Goal: Task Accomplishment & Management: Manage account settings

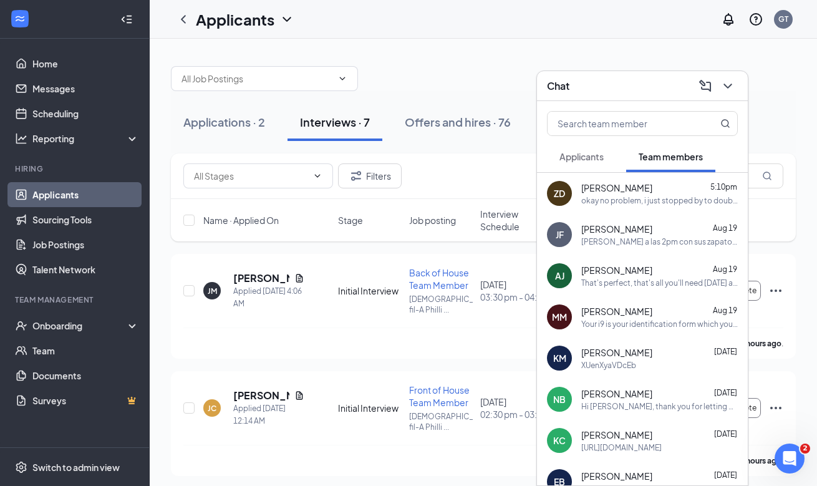
click at [656, 196] on div "okay no problem, i just stopped by to double check. Seen your text as soon as i…" at bounding box center [659, 200] width 156 height 11
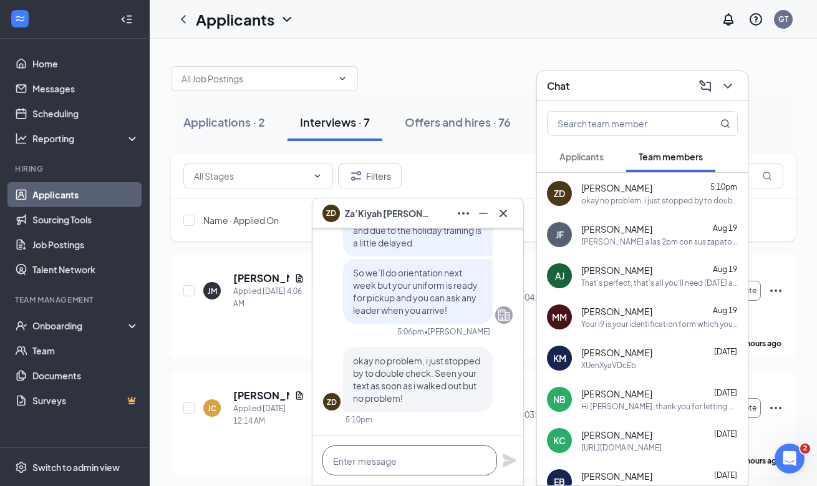
click at [395, 468] on textarea at bounding box center [409, 460] width 175 height 30
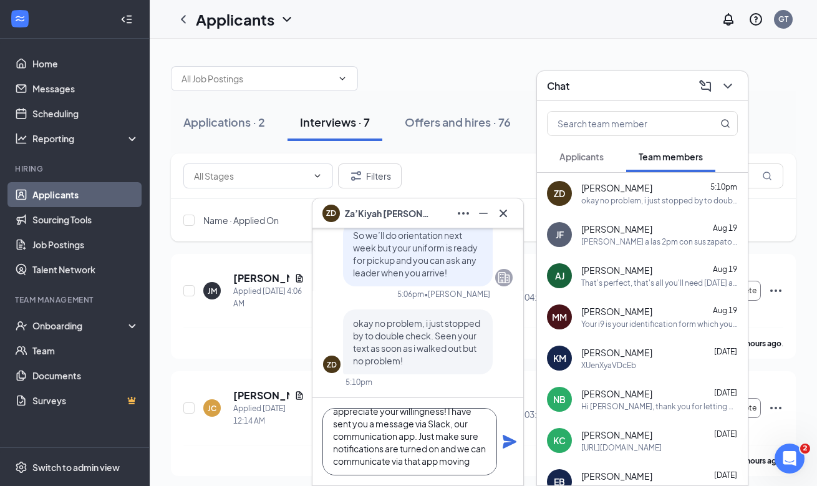
scroll to position [37, 0]
type textarea "Sorry for the confusion and I appreciate your willingness! I have sent you a me…"
click at [514, 440] on icon "Plane" at bounding box center [509, 442] width 14 height 14
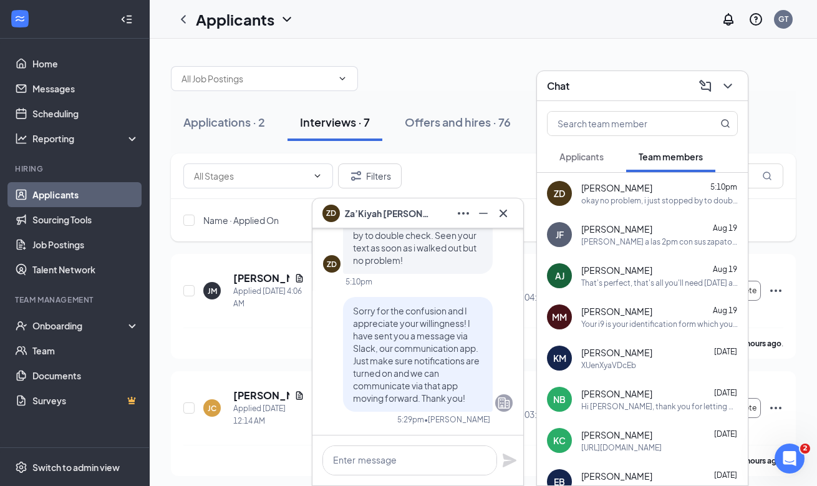
scroll to position [0, 0]
click at [509, 218] on icon "Cross" at bounding box center [503, 213] width 15 height 15
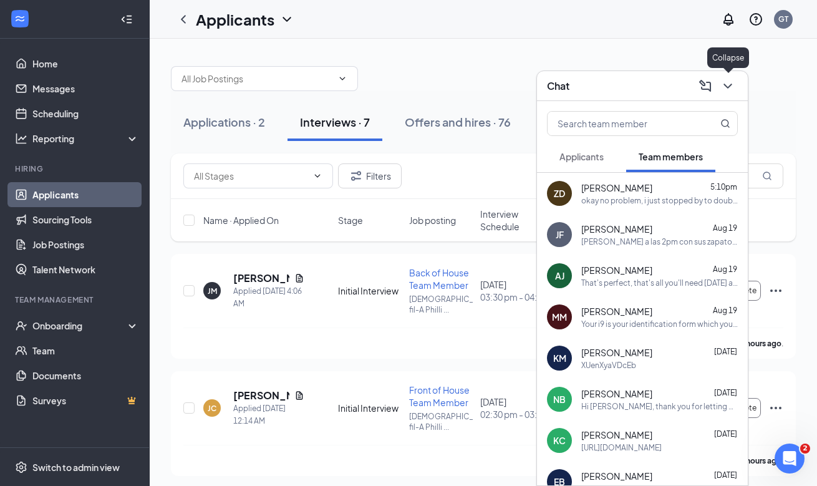
click at [728, 87] on icon "ChevronDown" at bounding box center [727, 86] width 8 height 5
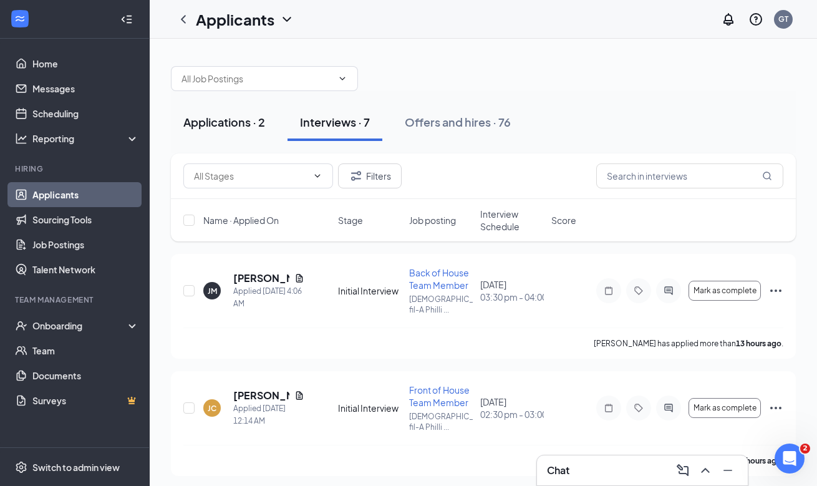
click at [204, 121] on div "Applications · 2" at bounding box center [224, 122] width 82 height 16
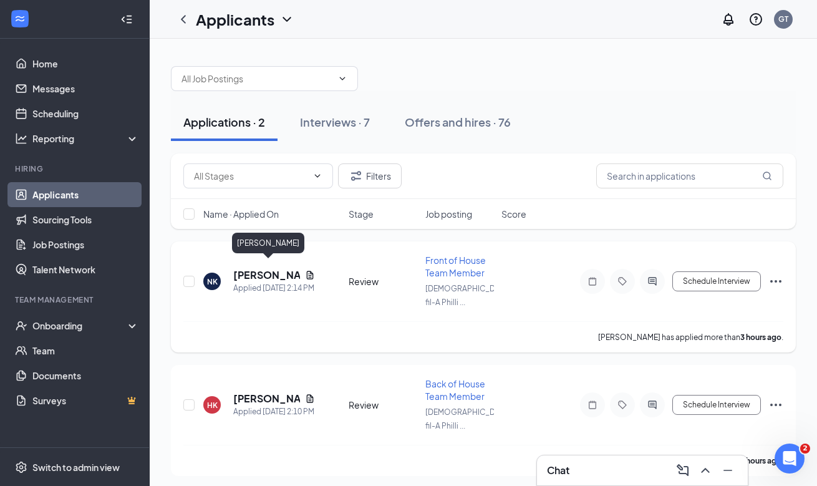
click at [257, 268] on h5 "[PERSON_NAME]" at bounding box center [266, 275] width 67 height 14
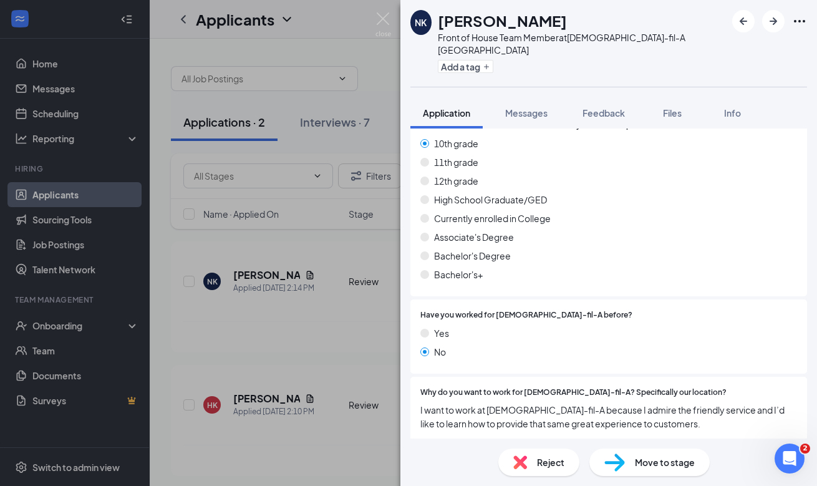
scroll to position [416, 0]
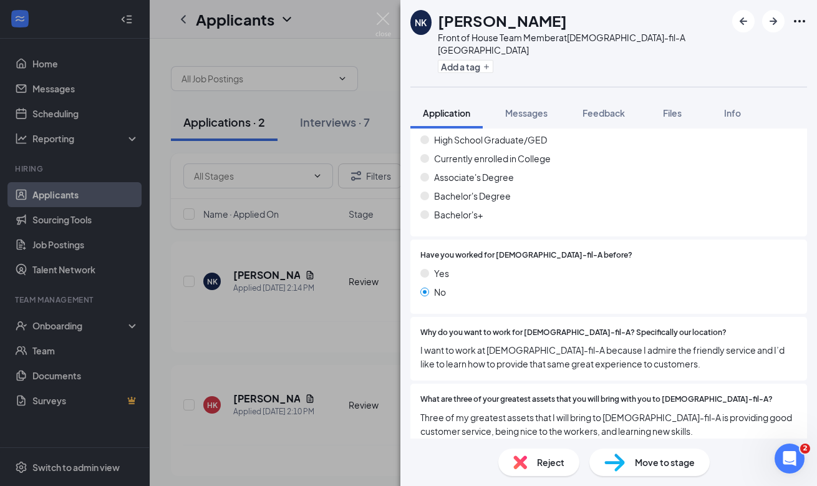
click at [337, 335] on div "NK [PERSON_NAME] Front of House Team Member at [DEMOGRAPHIC_DATA]-fil-A Phillip…" at bounding box center [408, 243] width 817 height 486
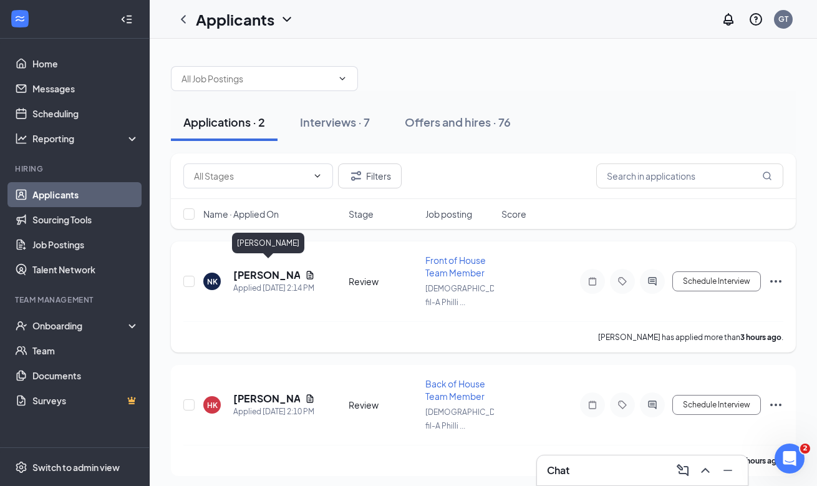
click at [254, 268] on h5 "[PERSON_NAME]" at bounding box center [266, 275] width 67 height 14
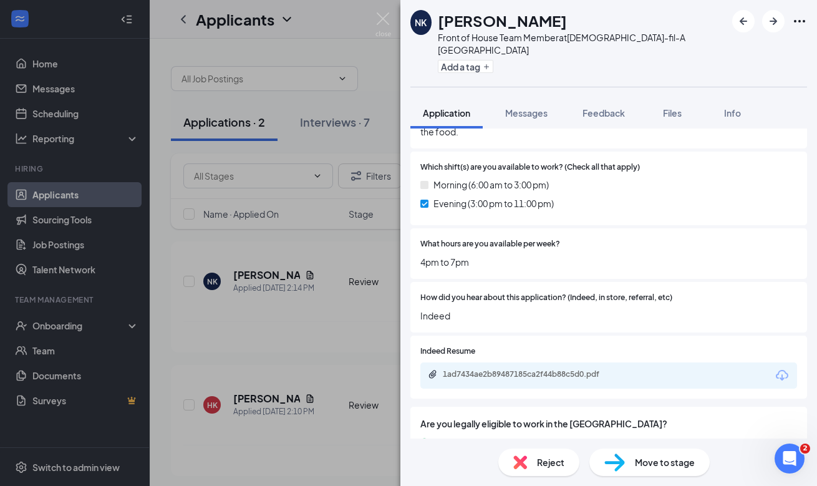
scroll to position [1067, 0]
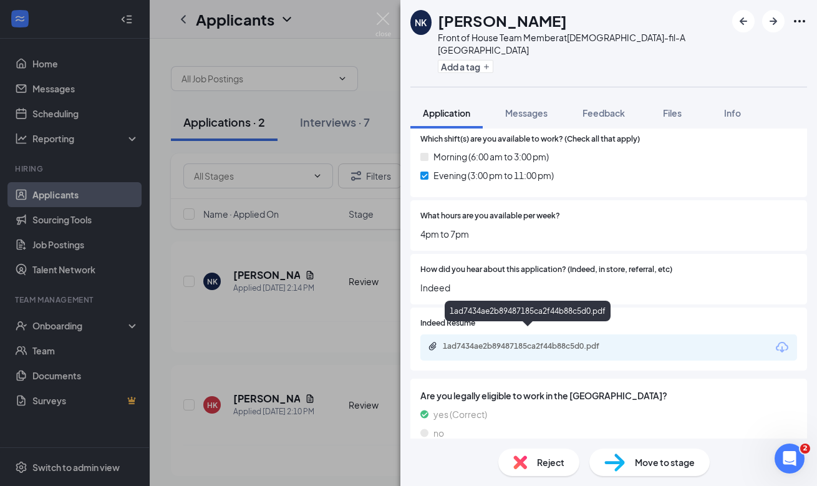
click at [524, 341] on div "1ad7434ae2b89487185ca2f44b88c5d0.pdf" at bounding box center [530, 346] width 175 height 10
click at [554, 466] on span "Reject" at bounding box center [550, 462] width 27 height 14
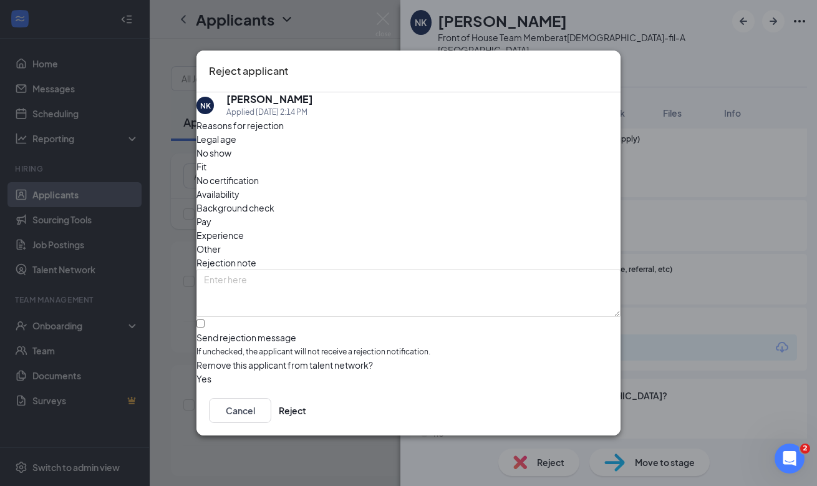
click at [239, 187] on span "Availability" at bounding box center [217, 194] width 43 height 14
click at [196, 372] on button "button" at bounding box center [196, 379] width 0 height 14
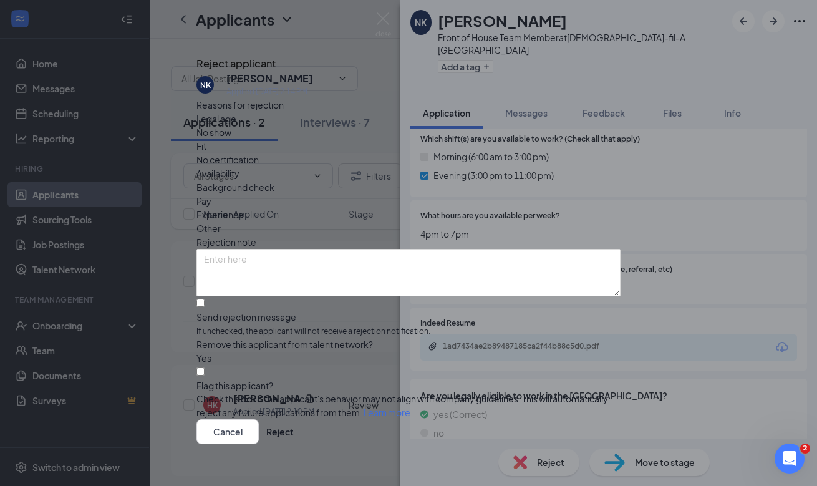
click at [196, 362] on button "button" at bounding box center [196, 358] width 0 height 14
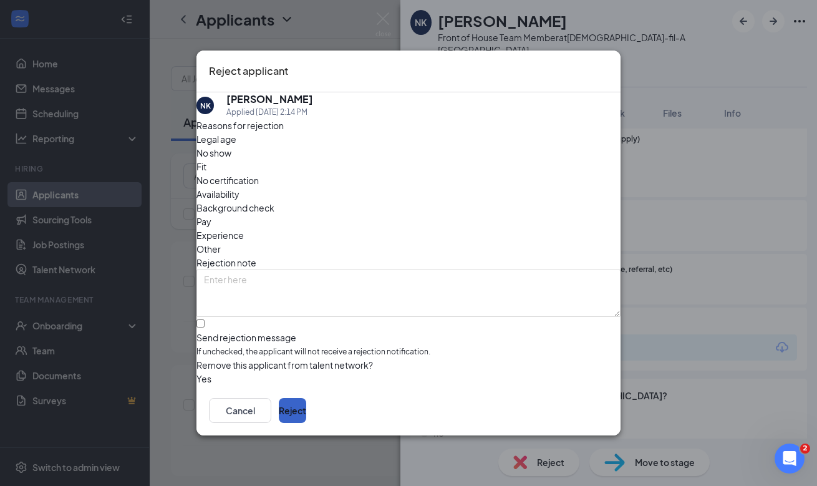
drag, startPoint x: 574, startPoint y: 415, endPoint x: 321, endPoint y: 287, distance: 283.5
click at [321, 287] on div "Reject applicant NK [PERSON_NAME] Applied [DATE] 2:14 PM Reasons for rejection …" at bounding box center [408, 242] width 424 height 384
click at [204, 319] on input "Send rejection message If unchecked, the applicant will not receive a rejection…" at bounding box center [200, 323] width 8 height 8
checkbox input "true"
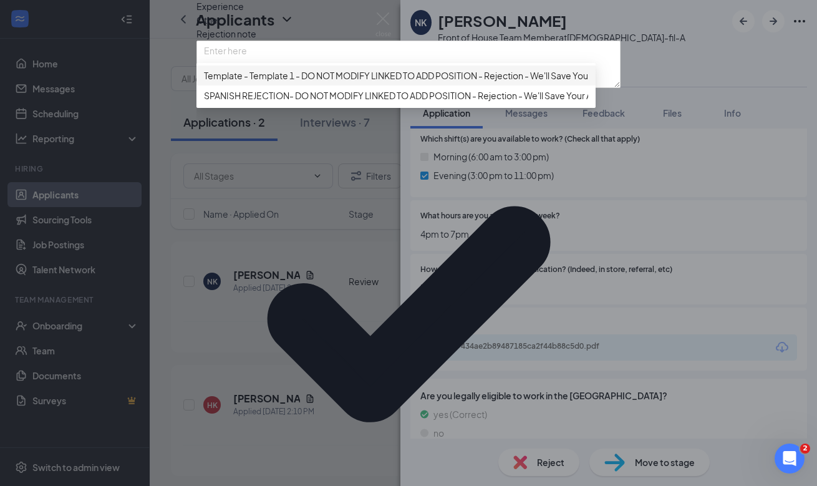
click at [353, 82] on span "Template - Template 1 - DO NOT MODIFY LINKED TO ADD POSITION - Rejection - We'l…" at bounding box center [421, 76] width 435 height 14
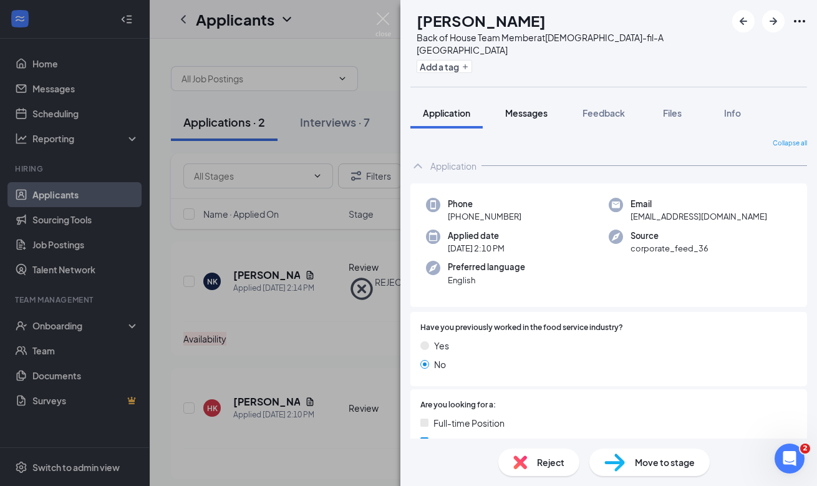
click at [537, 107] on span "Messages" at bounding box center [526, 112] width 42 height 11
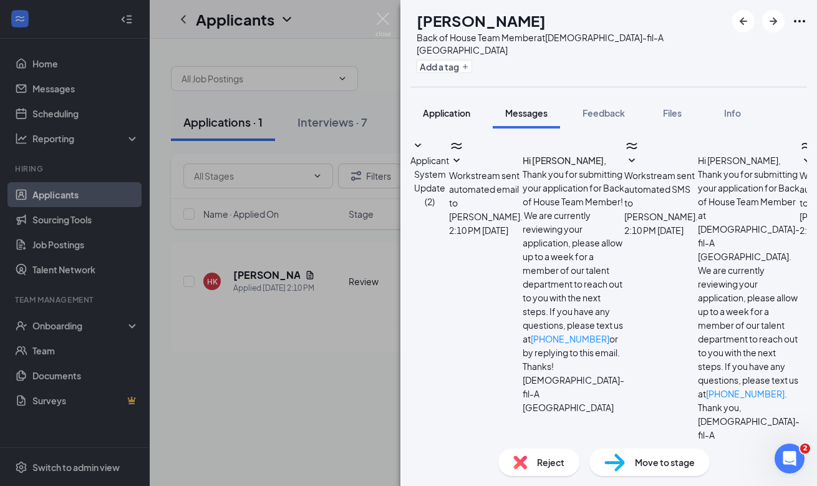
click at [480, 111] on button "Application" at bounding box center [446, 112] width 72 height 31
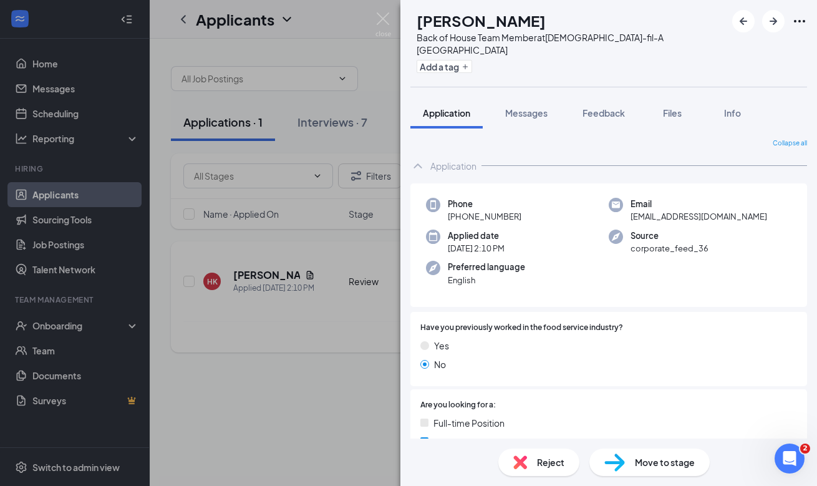
click at [297, 264] on div "HK [PERSON_NAME] Back of House Team Member at [DEMOGRAPHIC_DATA]-fil-A Phillips…" at bounding box center [408, 243] width 817 height 486
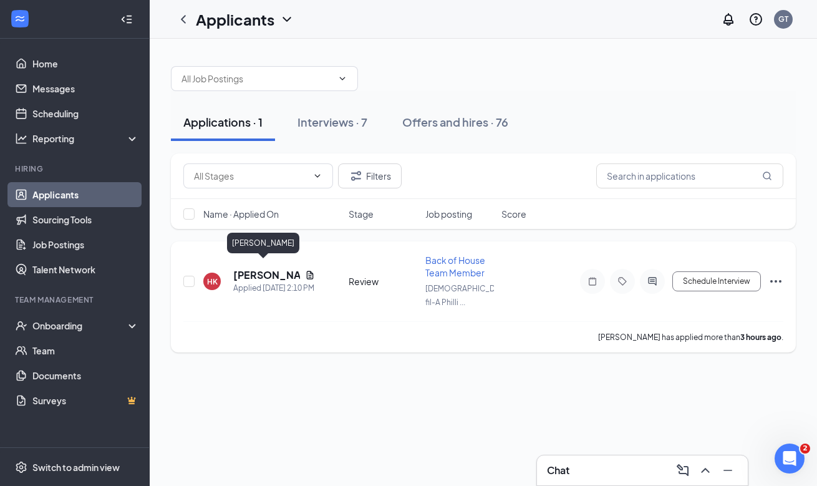
click at [261, 268] on h5 "[PERSON_NAME]" at bounding box center [266, 275] width 67 height 14
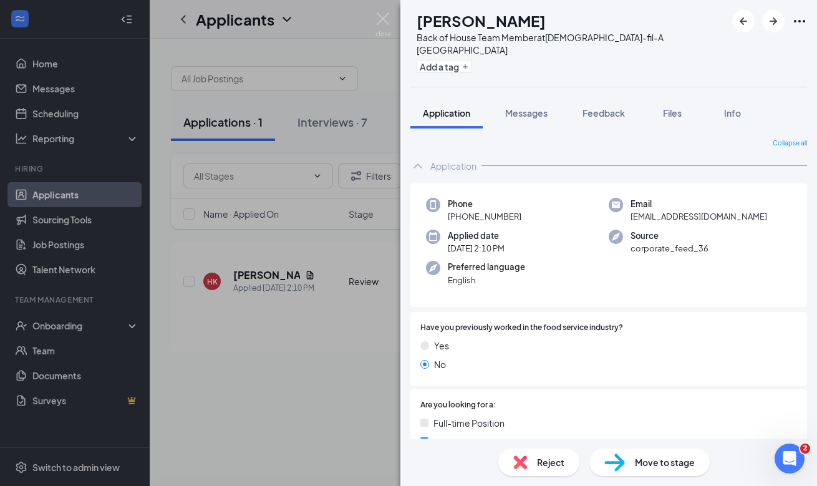
click at [523, 460] on img at bounding box center [520, 462] width 14 height 14
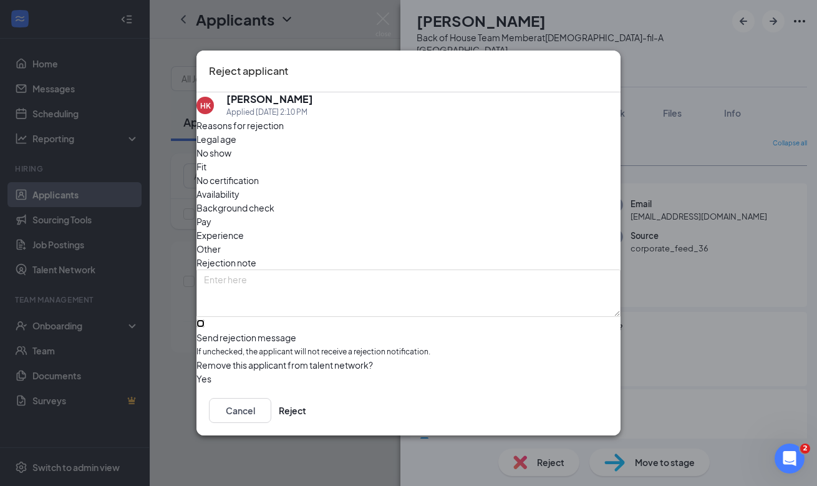
click at [204, 319] on input "Send rejection message If unchecked, the applicant will not receive a rejection…" at bounding box center [200, 323] width 8 height 8
checkbox input "true"
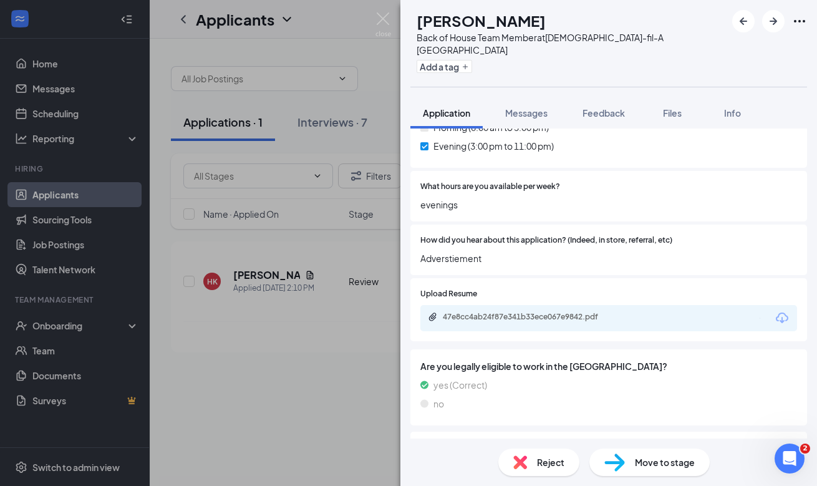
scroll to position [1098, 0]
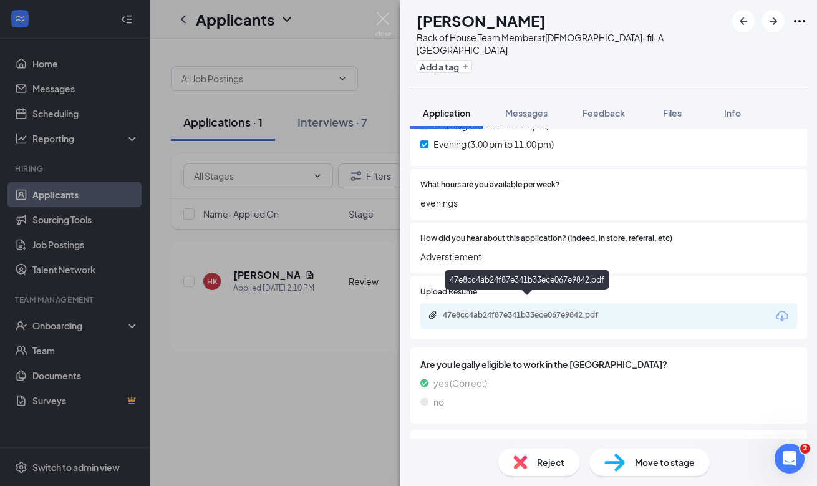
click at [586, 310] on div "47e8cc4ab24f87e341b33ece067e9842.pdf" at bounding box center [530, 315] width 175 height 10
click at [559, 473] on div "Reject" at bounding box center [538, 461] width 81 height 27
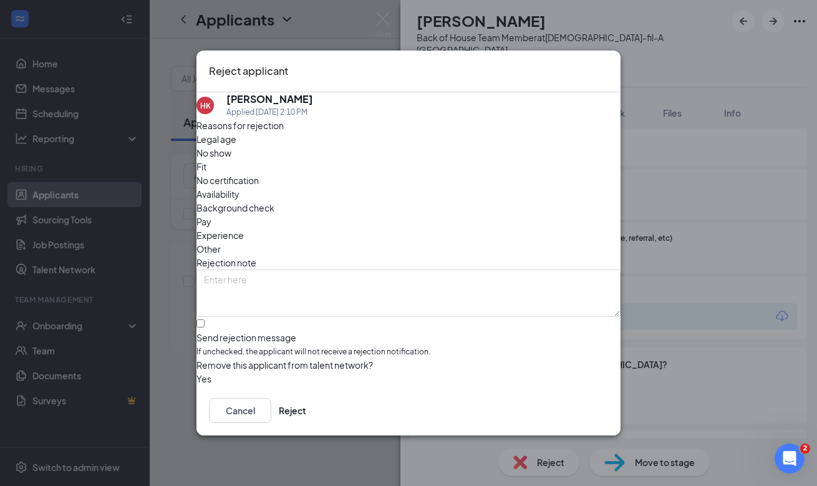
click at [206, 163] on span "Fit" at bounding box center [201, 167] width 10 height 14
click at [204, 319] on input "Send rejection message If unchecked, the applicant will not receive a rejection…" at bounding box center [200, 323] width 8 height 8
checkbox input "true"
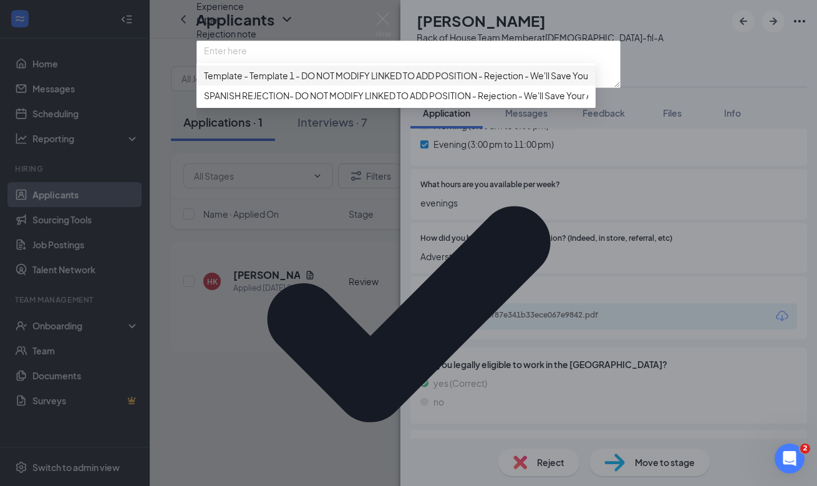
click at [357, 85] on div "Template - Template 1 - DO NOT MODIFY LINKED TO ADD POSITION - Rejection - We'l…" at bounding box center [395, 75] width 399 height 20
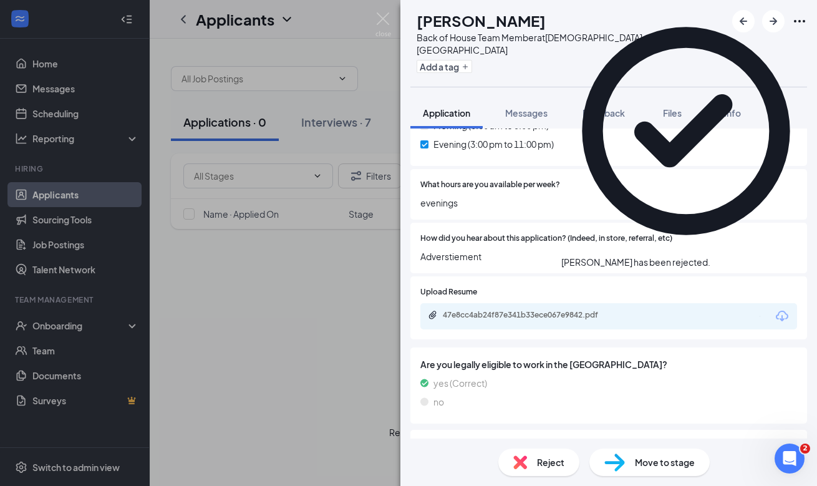
click at [229, 310] on div "HK [PERSON_NAME] Back of House Team Member at [DEMOGRAPHIC_DATA]-fil-A Phillips…" at bounding box center [408, 243] width 817 height 486
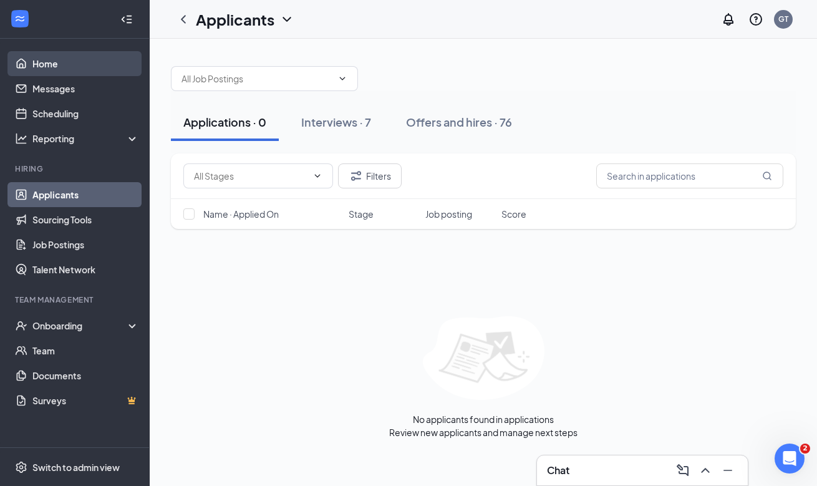
click at [100, 54] on link "Home" at bounding box center [85, 63] width 107 height 25
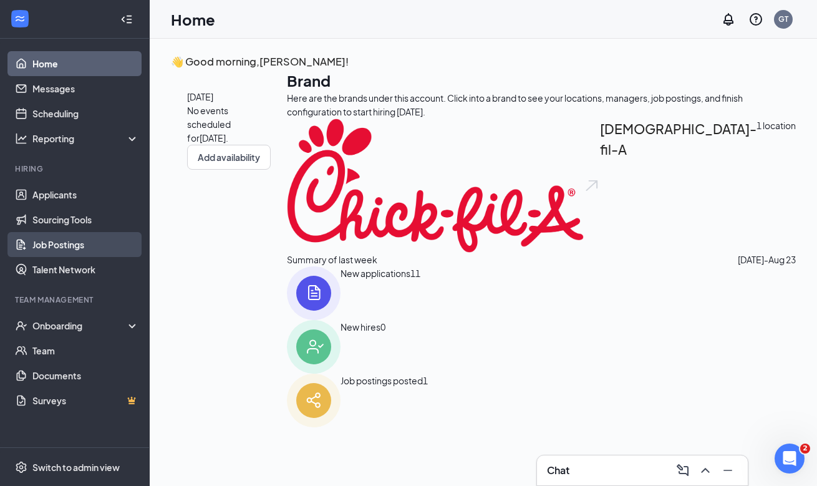
click at [84, 239] on link "Job Postings" at bounding box center [85, 244] width 107 height 25
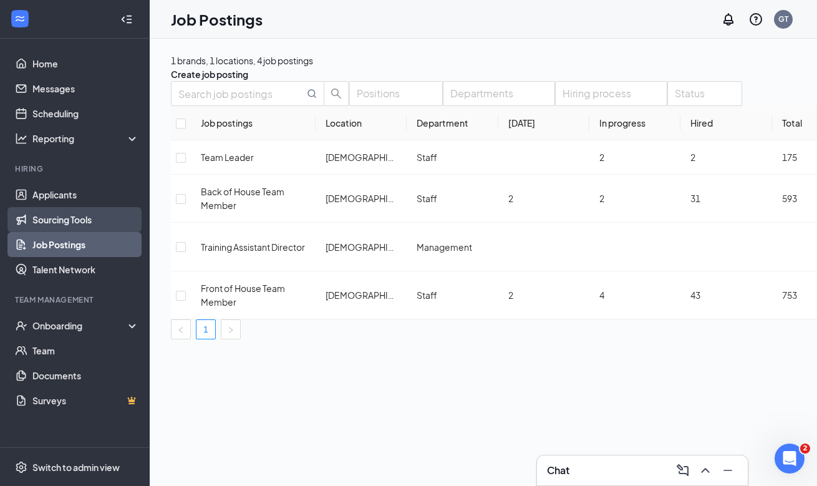
click at [111, 219] on link "Sourcing Tools" at bounding box center [85, 219] width 107 height 25
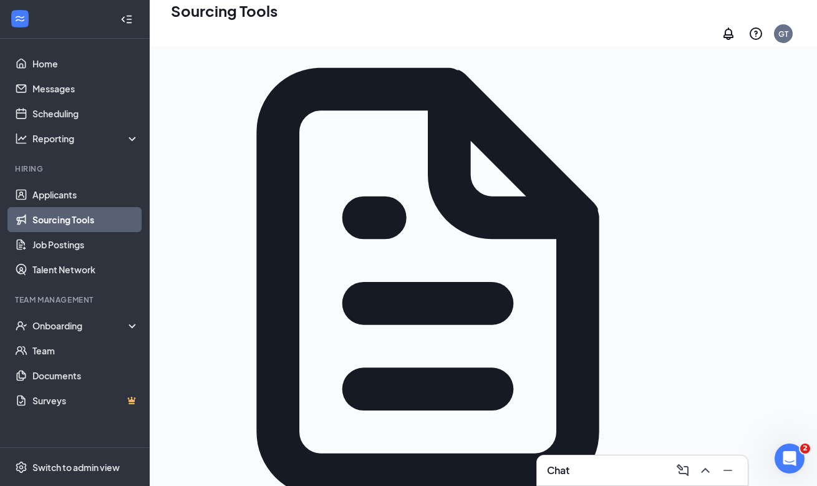
scroll to position [264, 0]
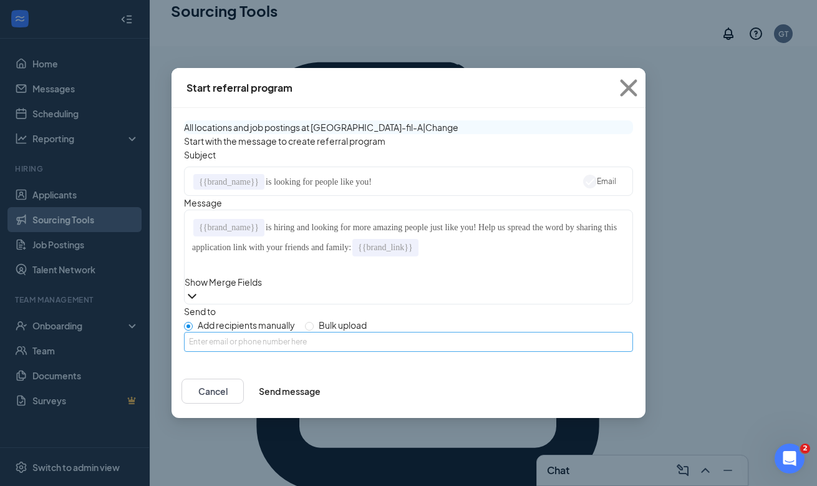
click at [400, 352] on div "Enter email or phone number here" at bounding box center [408, 342] width 449 height 20
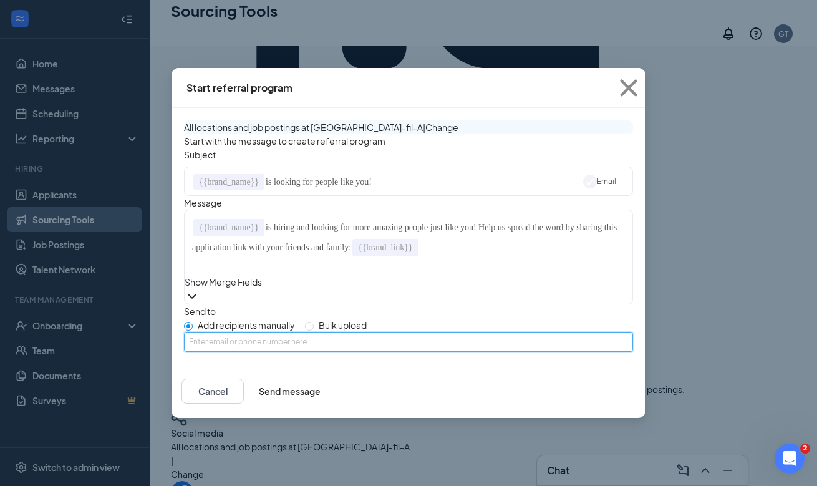
scroll to position [435, 0]
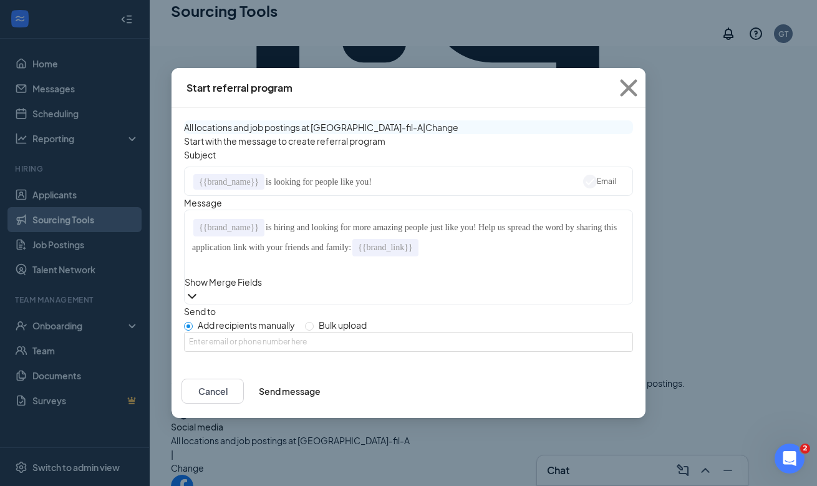
click at [416, 289] on div "Show Merge Fields" at bounding box center [409, 282] width 448 height 14
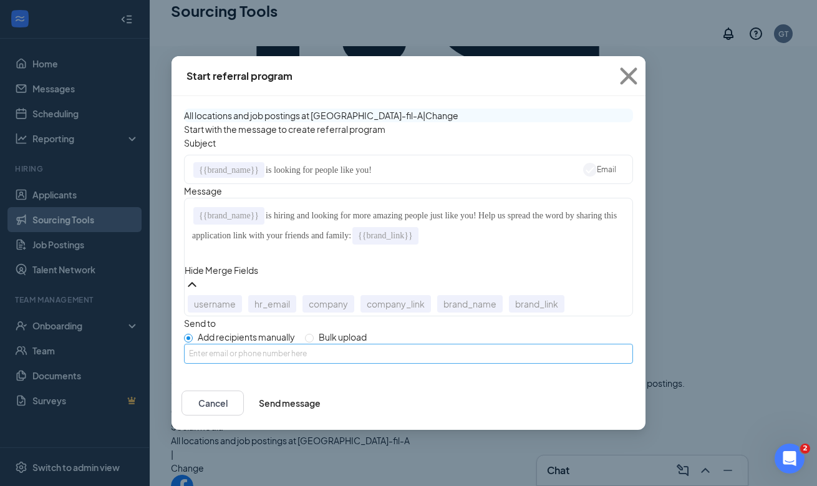
click at [354, 363] on input at bounding box center [408, 353] width 439 height 19
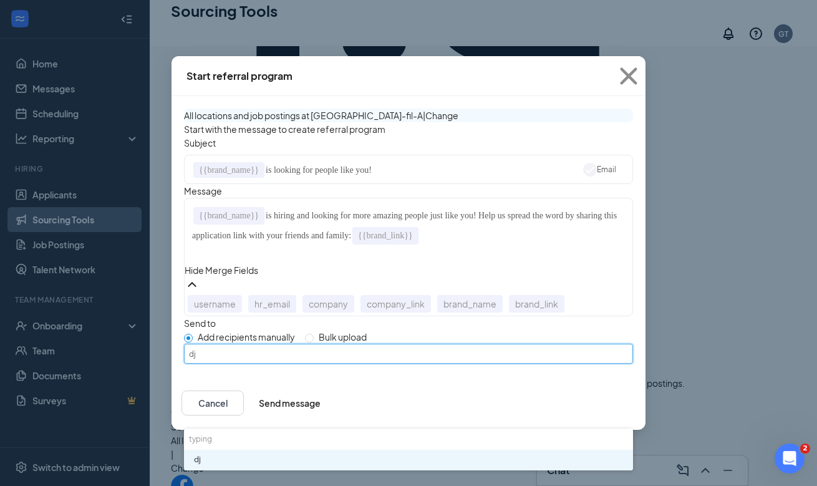
type input "d"
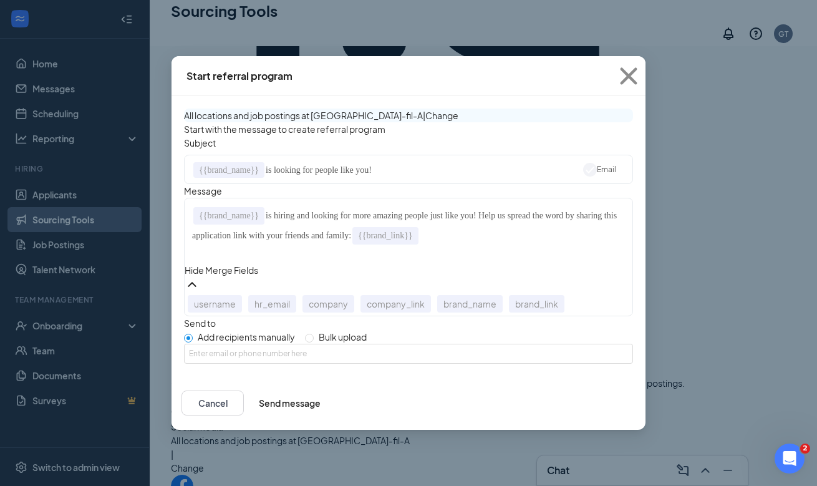
click at [409, 343] on div "Add recipients manually Bulk upload" at bounding box center [408, 337] width 449 height 14
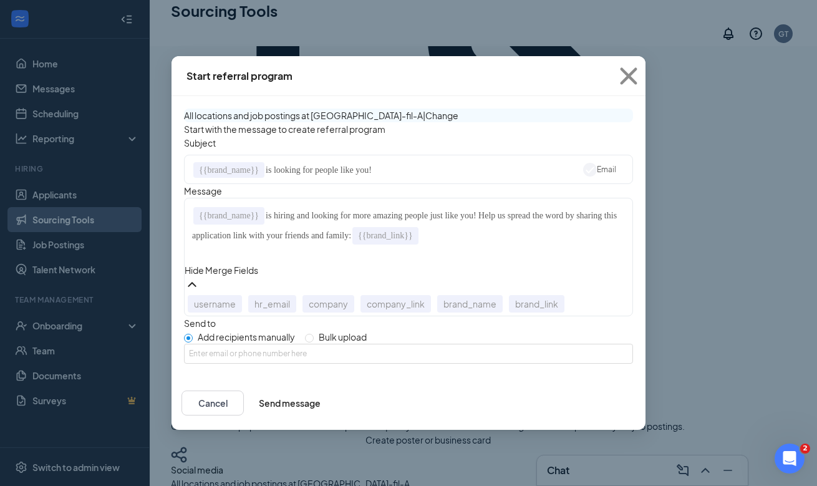
scroll to position [388, 0]
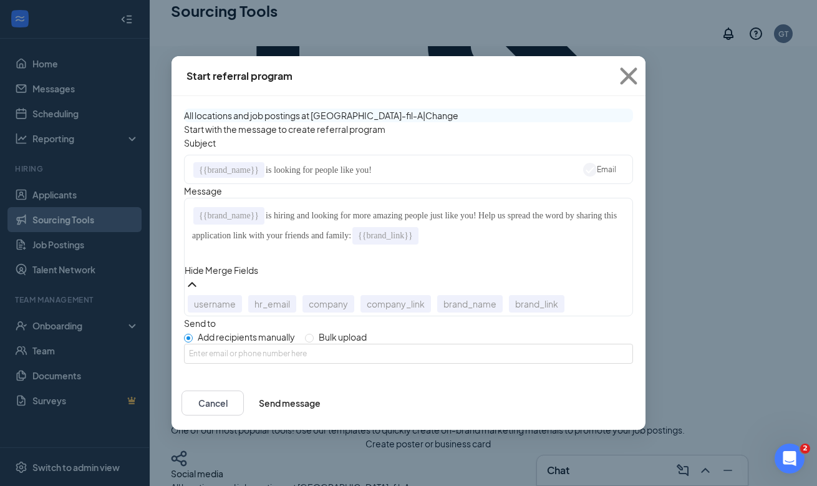
click at [753, 159] on div "Start referral program All locations and job postings at [GEOGRAPHIC_DATA]-fil-…" at bounding box center [408, 243] width 817 height 486
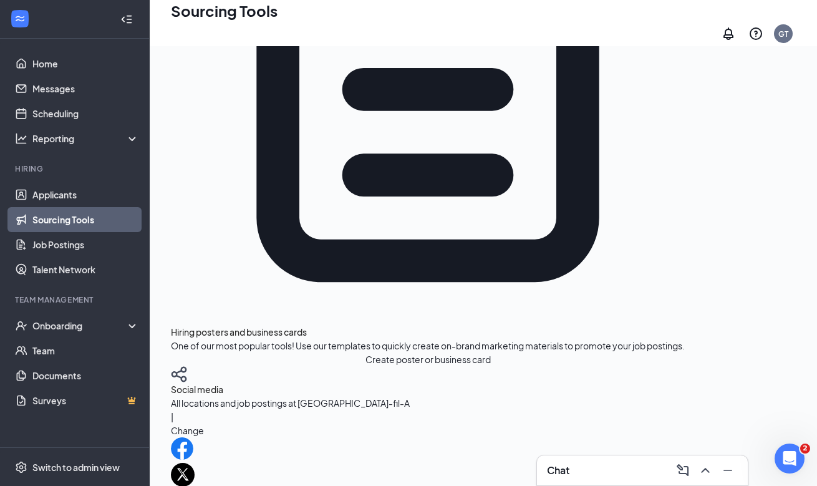
scroll to position [488, 0]
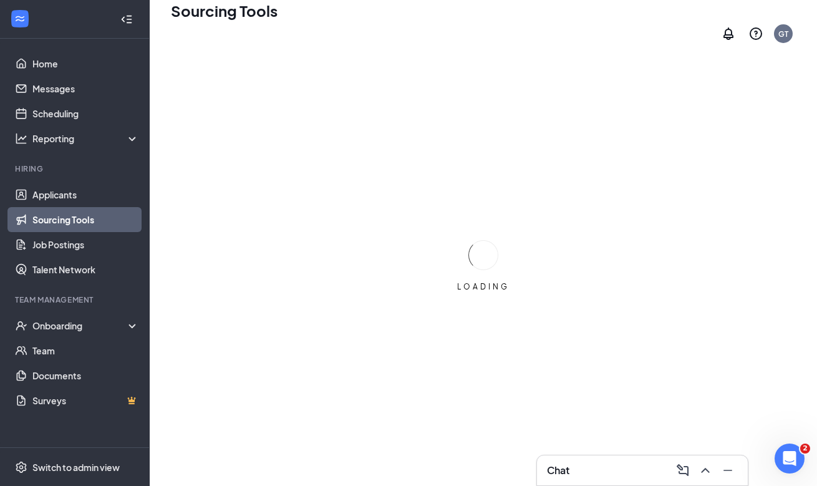
scroll to position [0, 0]
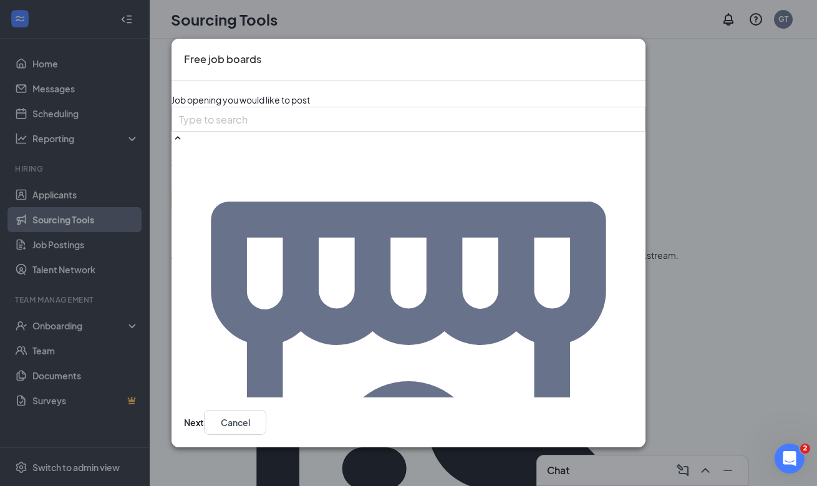
click at [204, 411] on button "Next" at bounding box center [194, 422] width 20 height 25
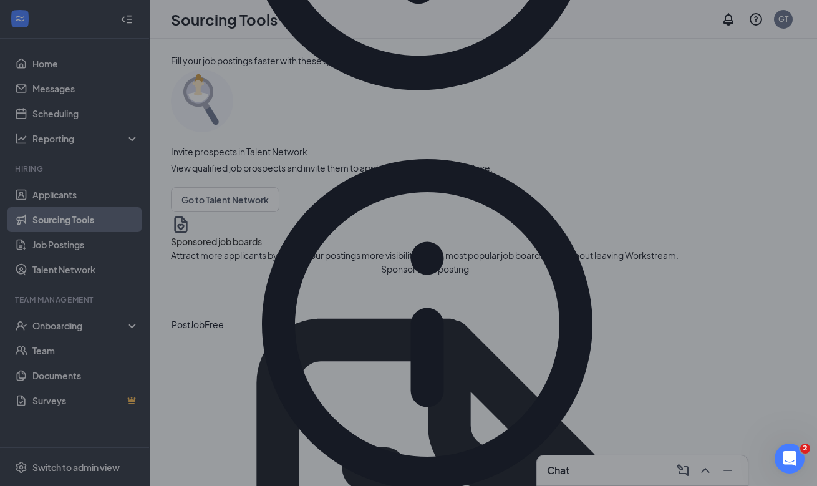
scroll to position [342, 0]
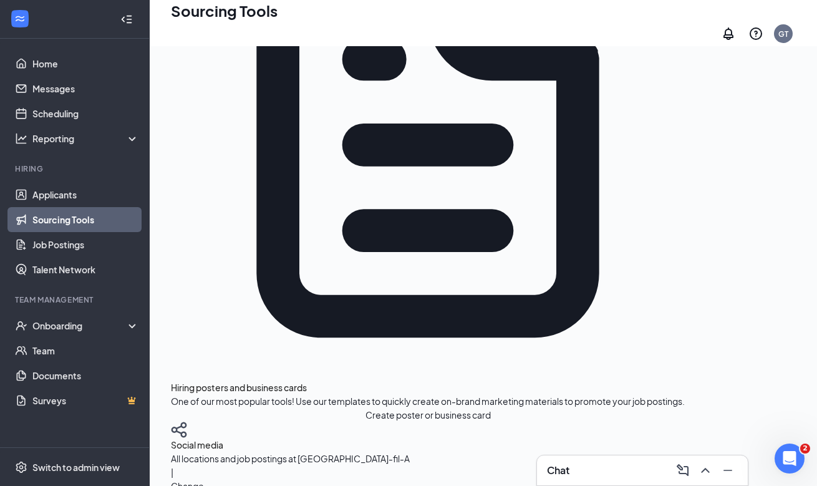
scroll to position [488, 0]
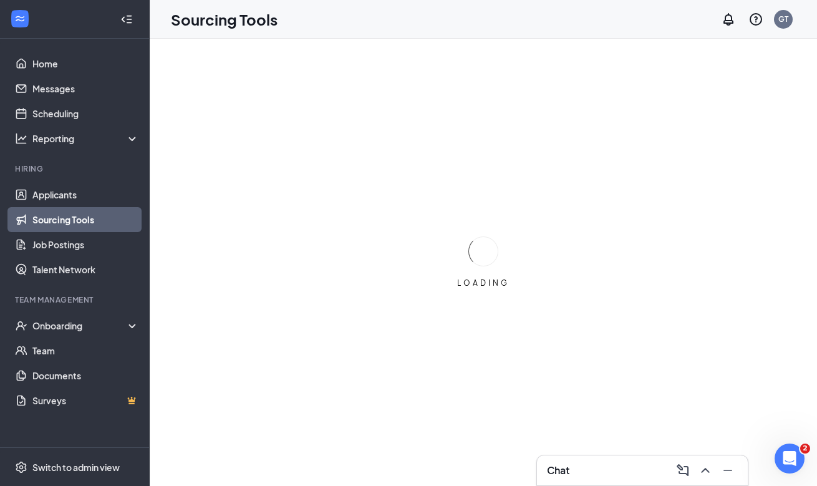
scroll to position [0, 0]
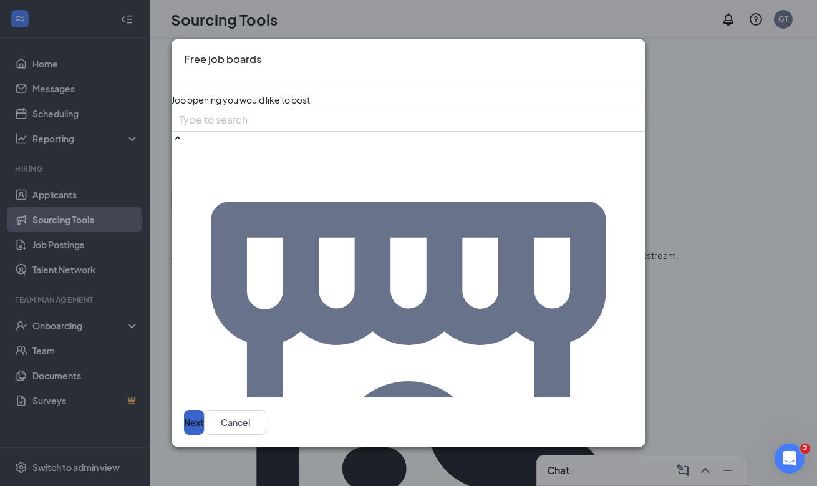
click at [204, 428] on button "Next" at bounding box center [194, 422] width 20 height 25
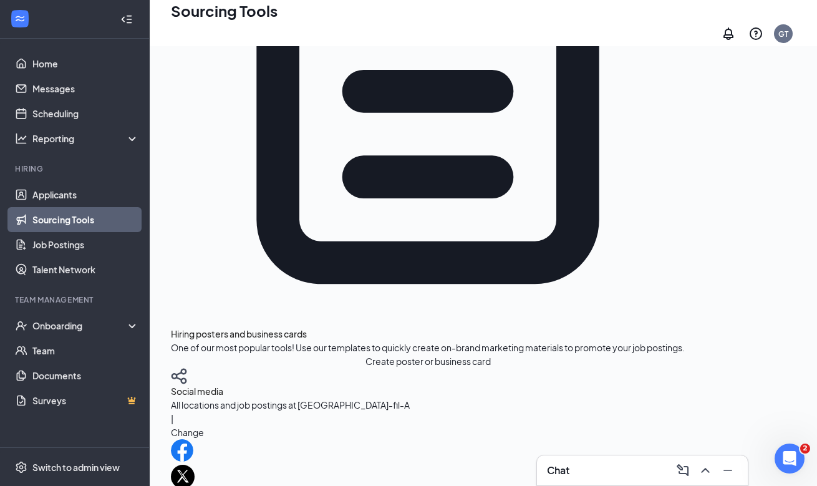
scroll to position [488, 0]
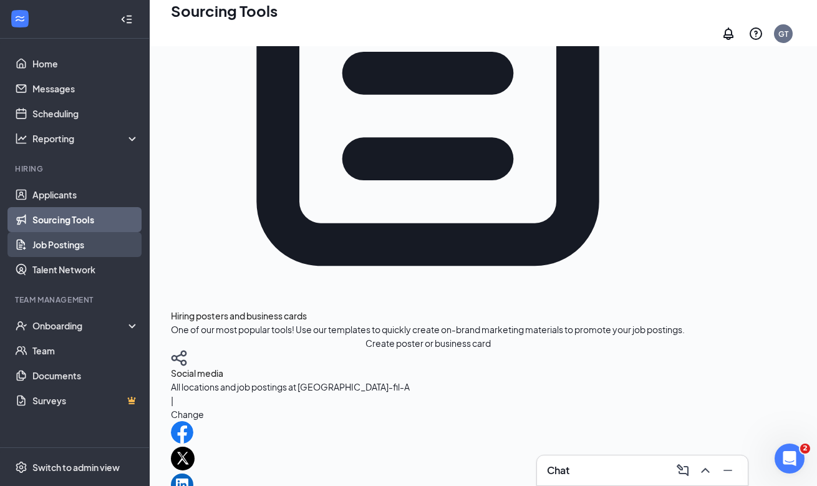
click at [98, 240] on link "Job Postings" at bounding box center [85, 244] width 107 height 25
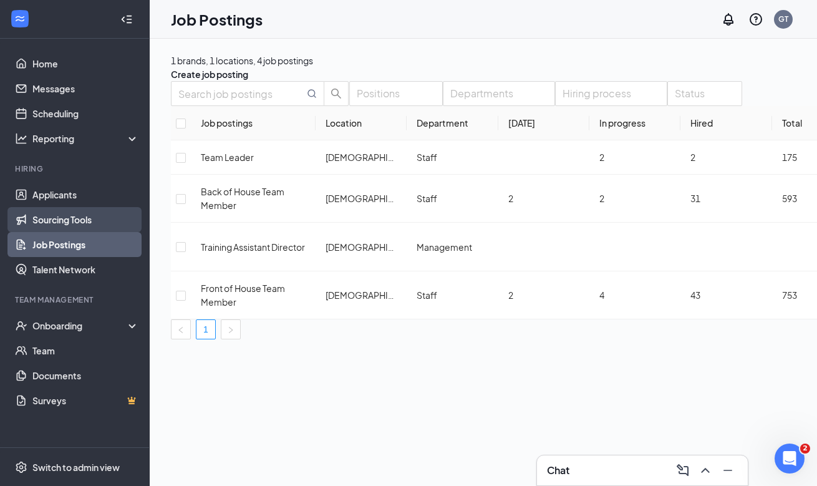
click at [80, 215] on link "Sourcing Tools" at bounding box center [85, 219] width 107 height 25
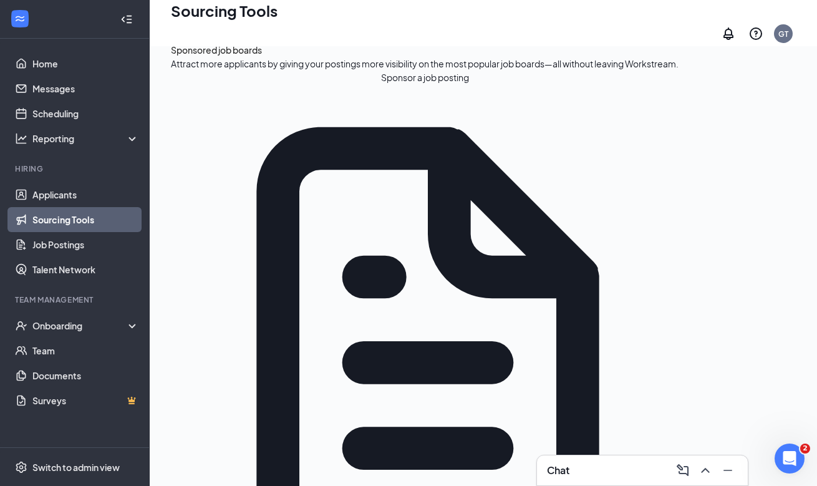
scroll to position [355, 0]
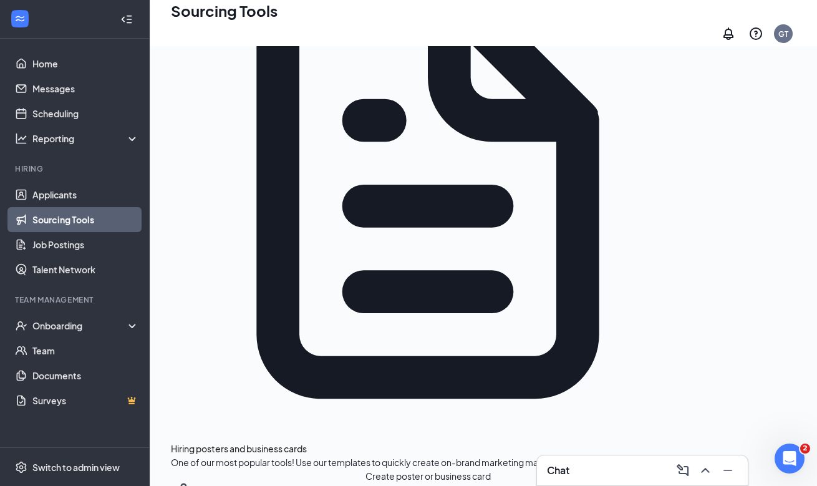
click at [71, 203] on link "Applicants" at bounding box center [85, 194] width 107 height 25
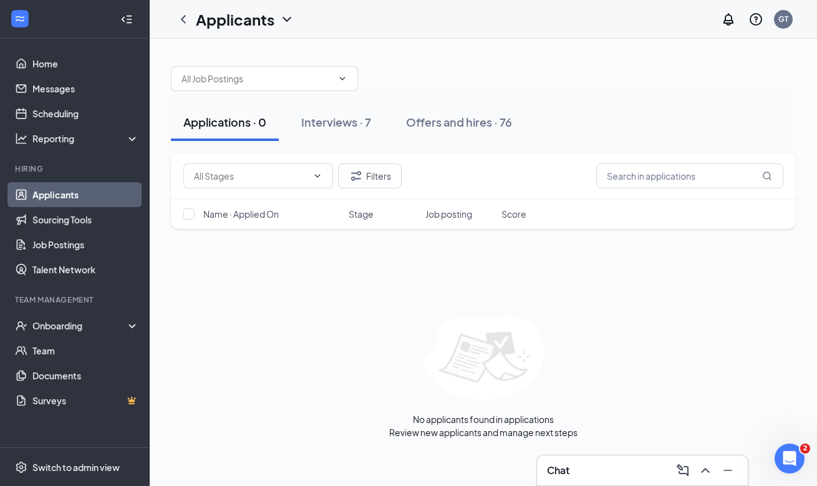
click at [597, 476] on div "Chat" at bounding box center [642, 470] width 191 height 20
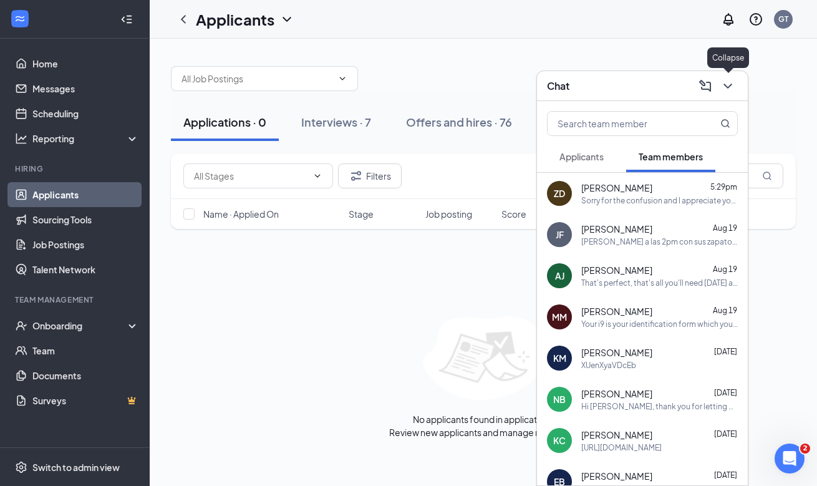
click at [729, 93] on icon "ChevronDown" at bounding box center [727, 86] width 15 height 15
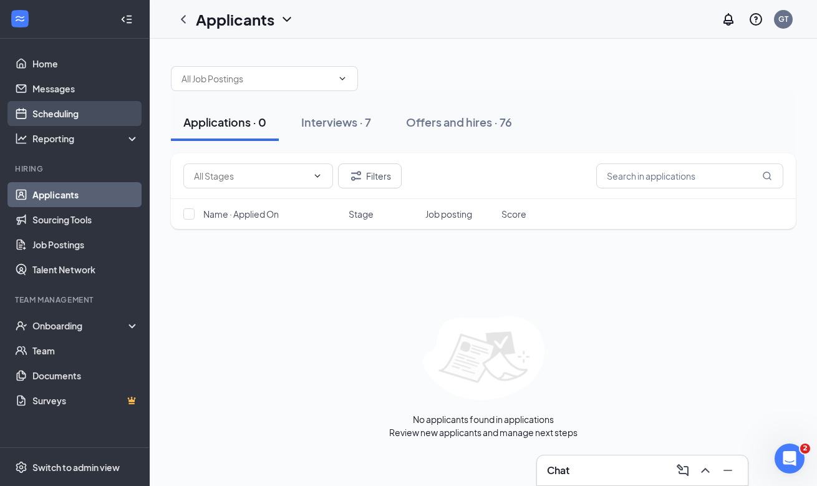
click at [80, 109] on link "Scheduling" at bounding box center [85, 113] width 107 height 25
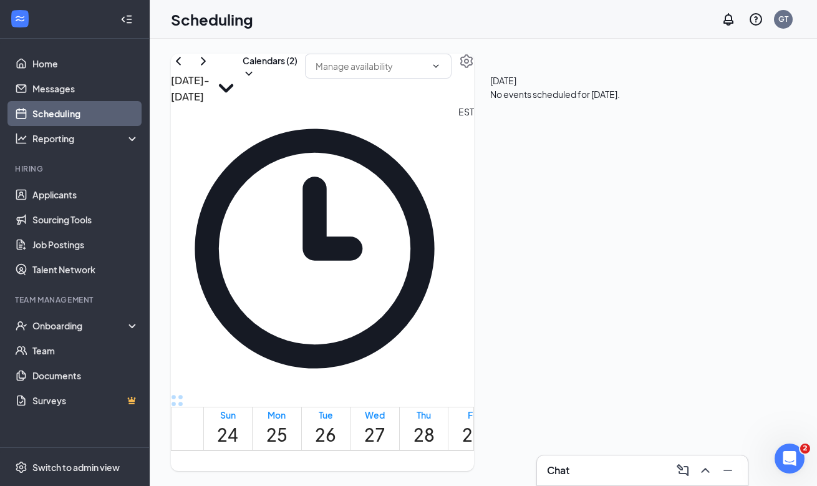
scroll to position [819, 0]
click at [297, 80] on button "Calendars (2)" at bounding box center [270, 67] width 55 height 26
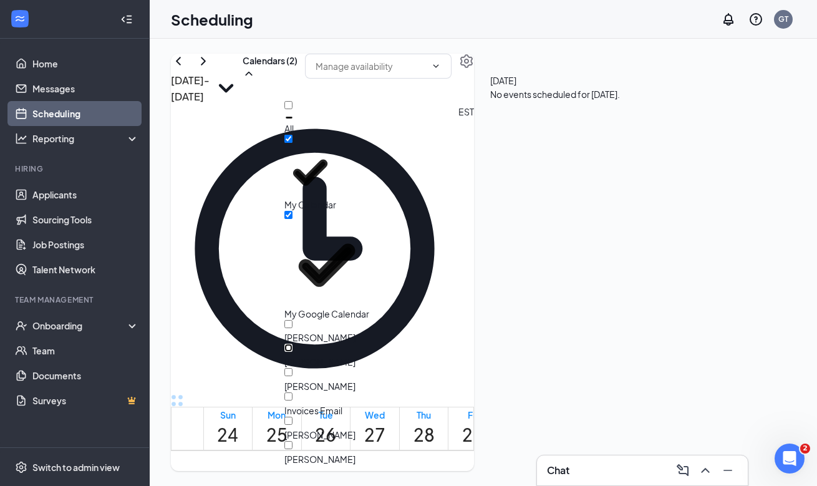
click at [292, 343] on input "[PERSON_NAME]" at bounding box center [288, 347] width 8 height 8
checkbox input "true"
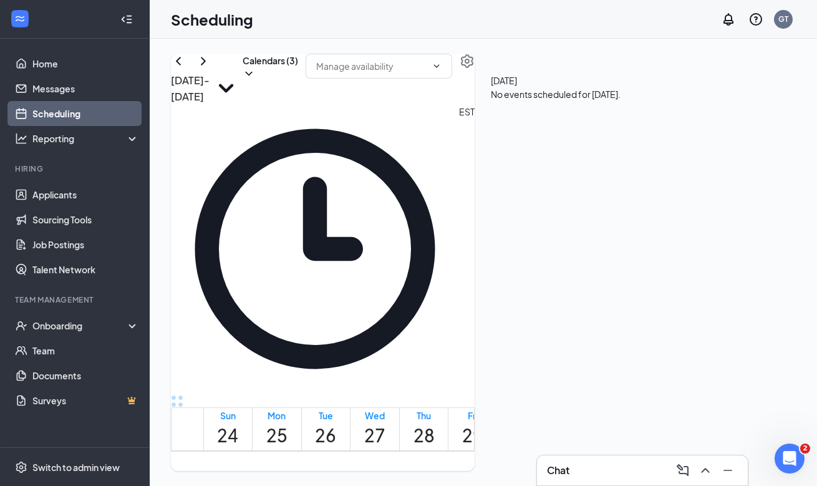
click at [411, 47] on div "[DATE] - [DATE] Calendars (3) EST Sun 24 Mon 25 Tue 26 Wed 27 Thu 28 Fri 29 Sat…" at bounding box center [483, 262] width 667 height 447
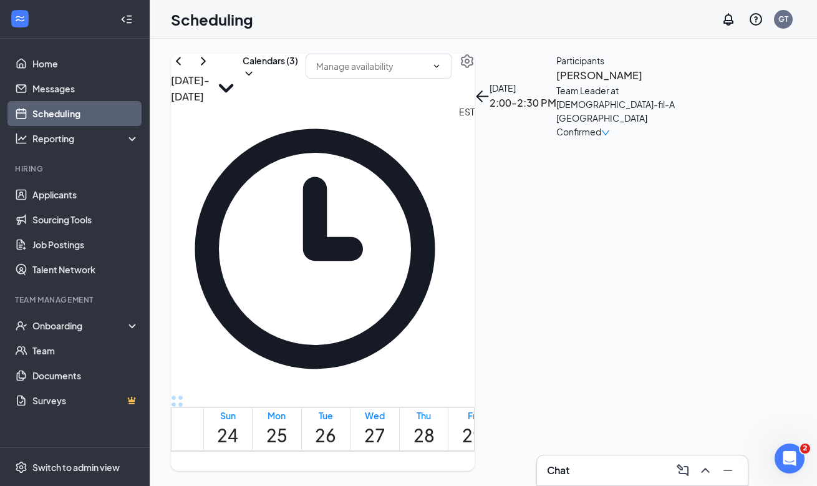
click at [78, 200] on link "Applicants" at bounding box center [85, 194] width 107 height 25
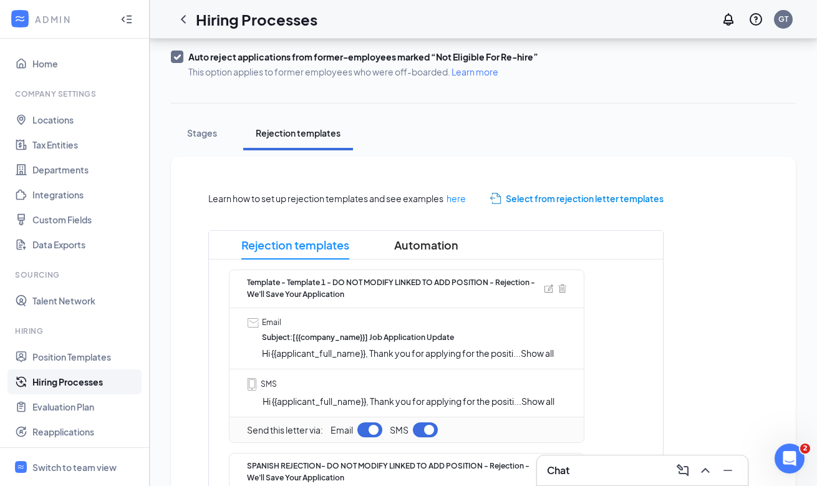
scroll to position [144, 0]
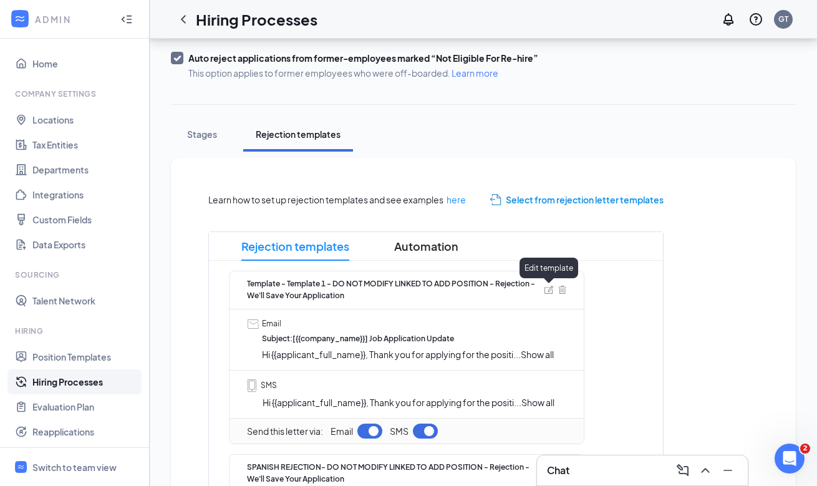
click at [549, 293] on img at bounding box center [548, 290] width 9 height 8
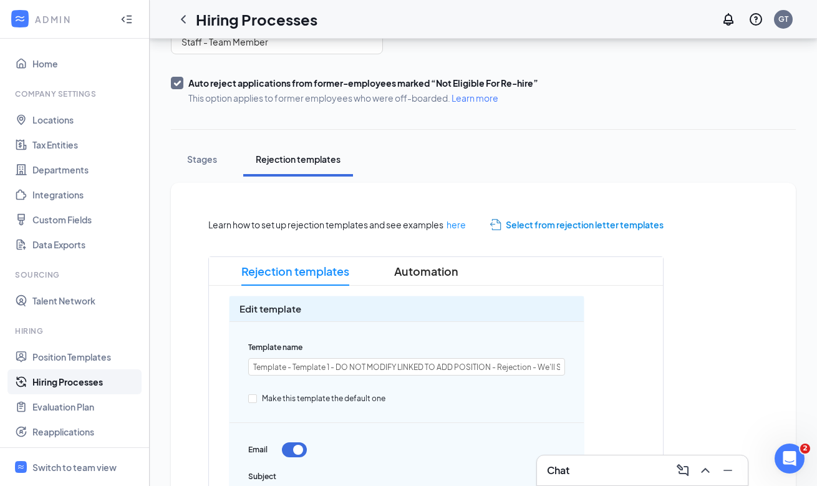
scroll to position [201, 0]
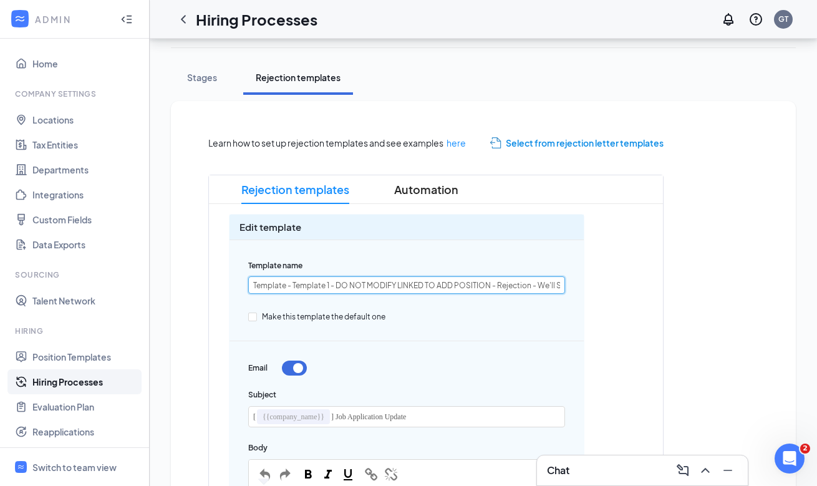
click at [314, 286] on input "Template - Template 1 - DO NOT MODIFY LINKED TO ADD POSITION - Rejection - We'l…" at bounding box center [406, 284] width 317 height 17
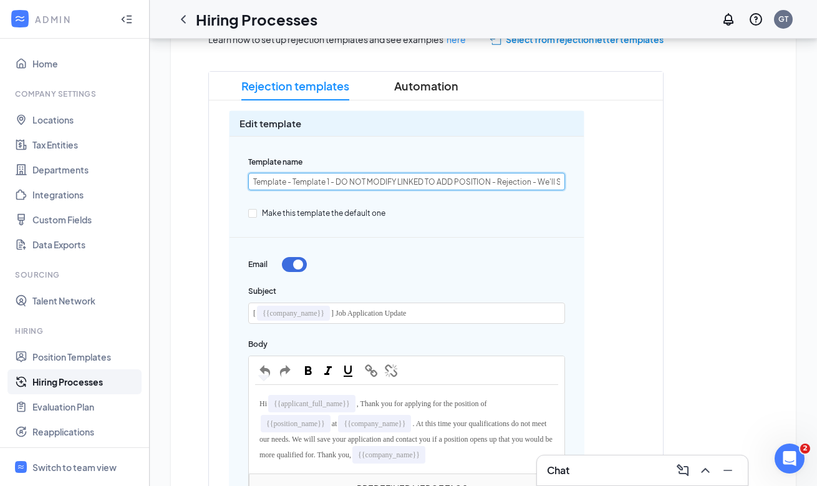
scroll to position [328, 0]
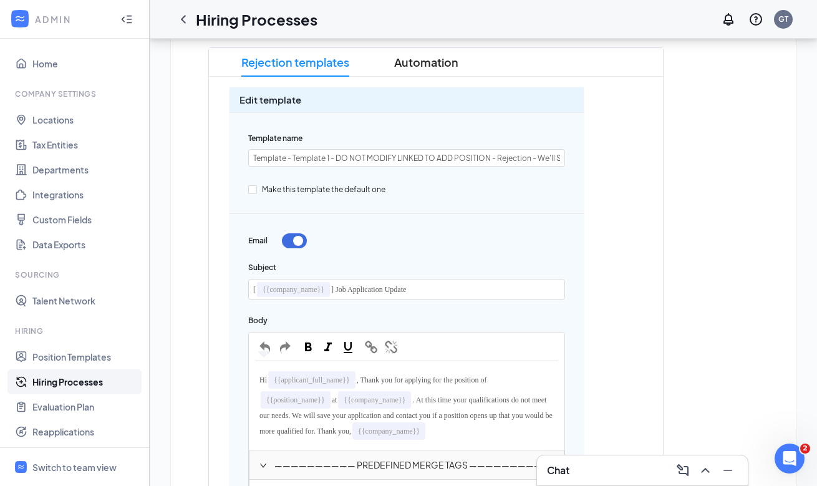
click at [351, 285] on span "] Job Application Update" at bounding box center [368, 289] width 75 height 9
click at [352, 285] on span "] Job Application Update" at bounding box center [368, 289] width 75 height 9
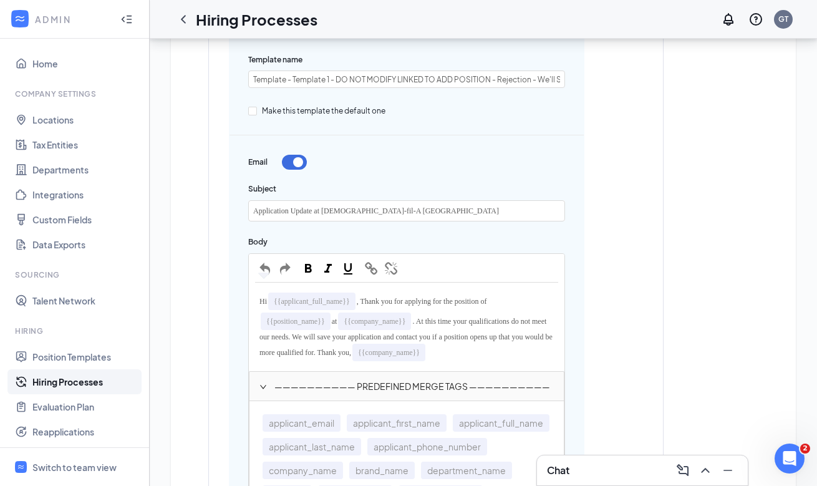
scroll to position [407, 0]
click at [373, 298] on span ", Thank you for applying for the position of" at bounding box center [422, 300] width 130 height 9
click at [431, 312] on div "Hi {{applicant_full_name}} , Thank you for applying for the position of {{posit…" at bounding box center [406, 326] width 303 height 76
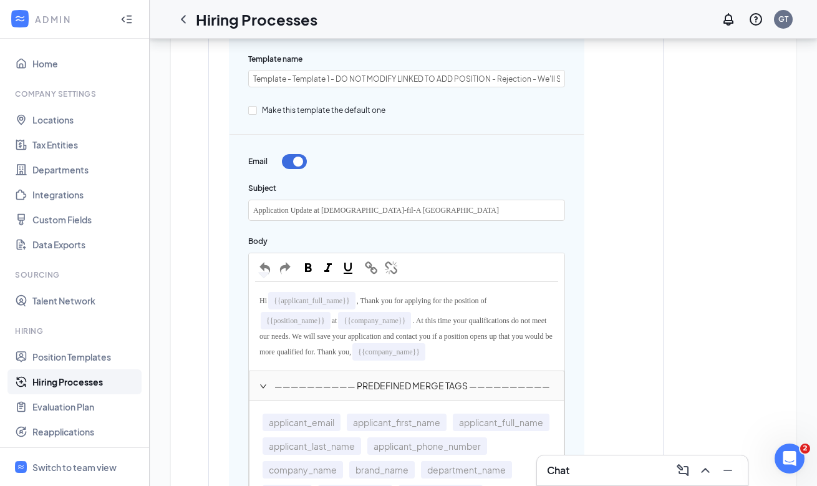
click at [426, 322] on span ". At this time your qualifications do not meet our needs. We will save your app…" at bounding box center [406, 336] width 295 height 40
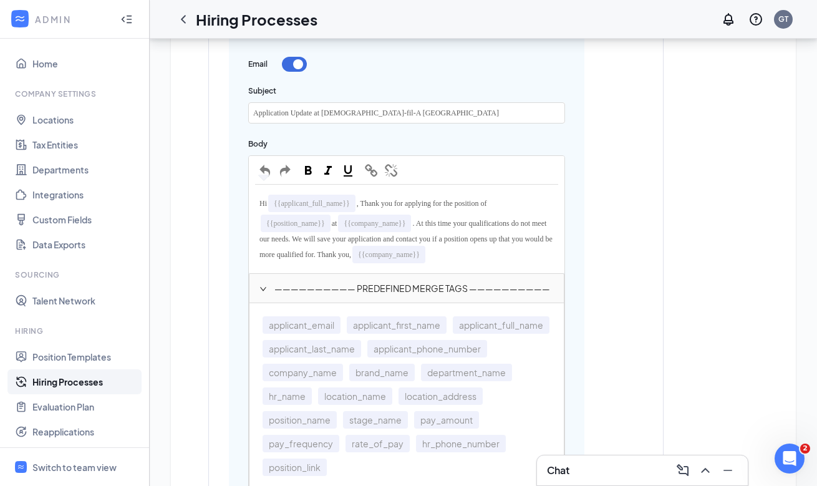
scroll to position [507, 0]
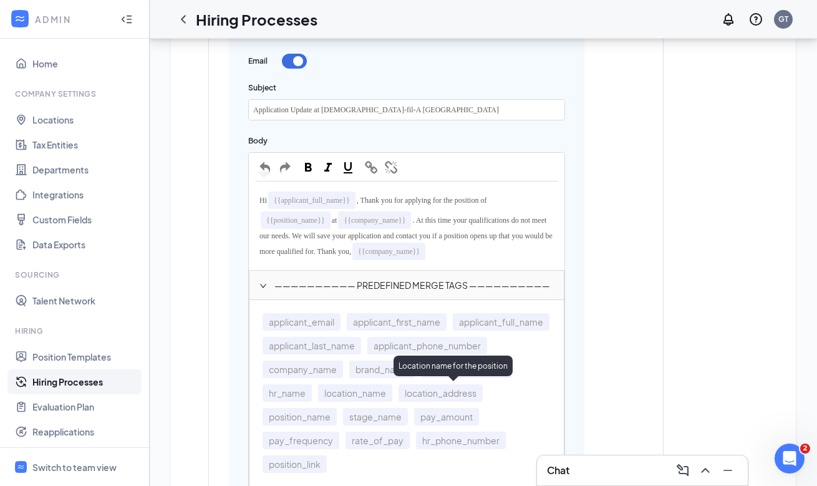
click at [392, 392] on span "location_name" at bounding box center [355, 392] width 74 height 17
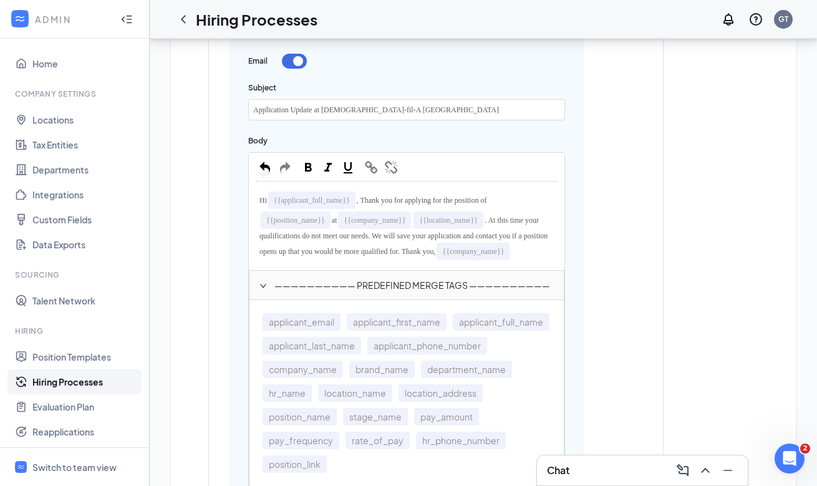
click at [394, 235] on span ". At this time your qualifications do not meet our needs. We will save your app…" at bounding box center [404, 236] width 290 height 40
click at [411, 249] on span ". At this time your qualifications do not meet our needs. We will save your app…" at bounding box center [404, 236] width 290 height 40
click at [411, 256] on div "Hi {{applicant_full_name}} , Thank you for applying for the position of {{posit…" at bounding box center [406, 226] width 303 height 76
click at [456, 245] on span ". At this time your qualifications do not meet our needs. We will save your app…" at bounding box center [404, 236] width 290 height 40
click at [458, 258] on div "Hi {{applicant_full_name}} , Thank you for applying for the position of {{posit…" at bounding box center [406, 226] width 303 height 76
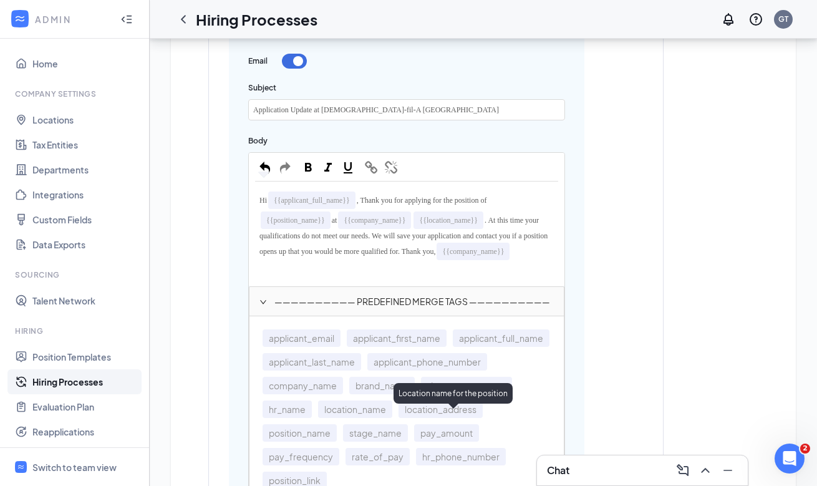
click at [392, 418] on span "location_name" at bounding box center [355, 408] width 74 height 17
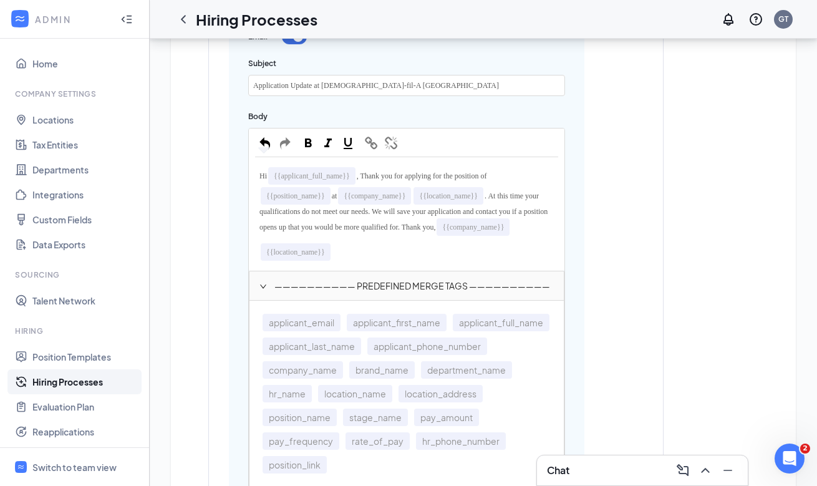
scroll to position [0, 0]
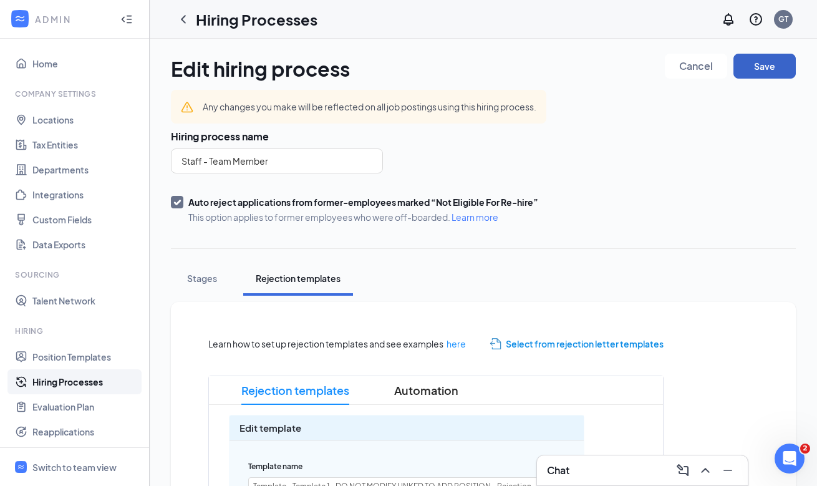
click at [759, 67] on button "Save" at bounding box center [764, 66] width 62 height 25
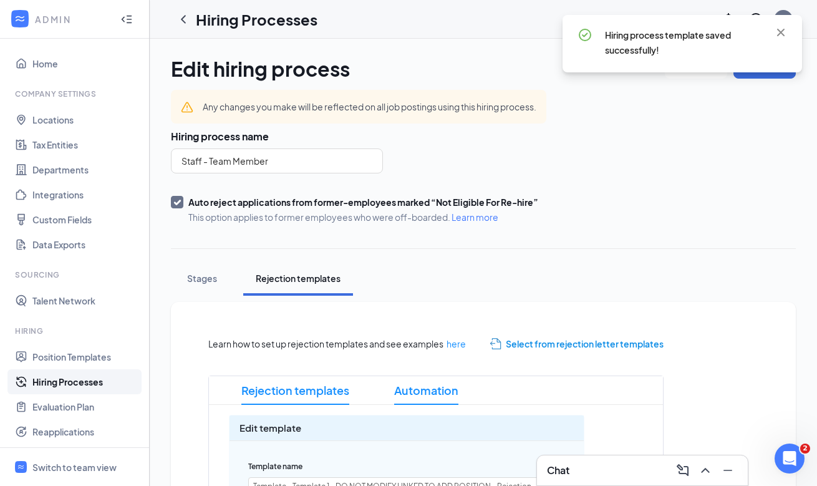
click at [416, 397] on span "Automation" at bounding box center [426, 390] width 64 height 29
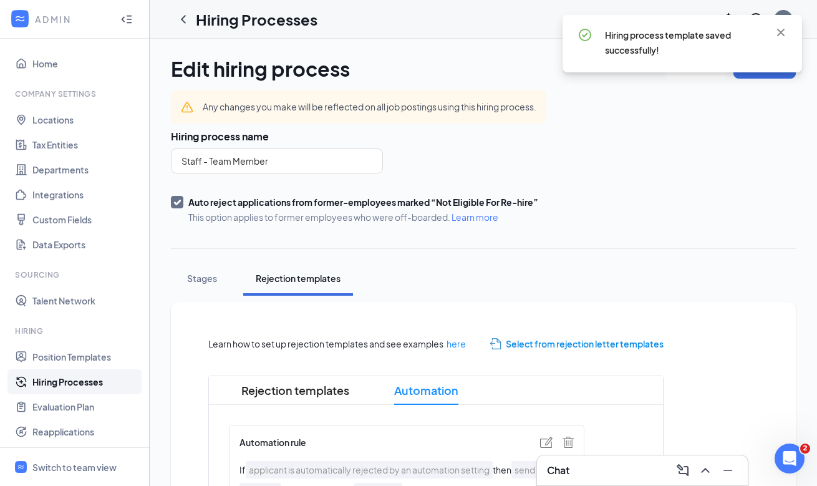
scroll to position [98, 0]
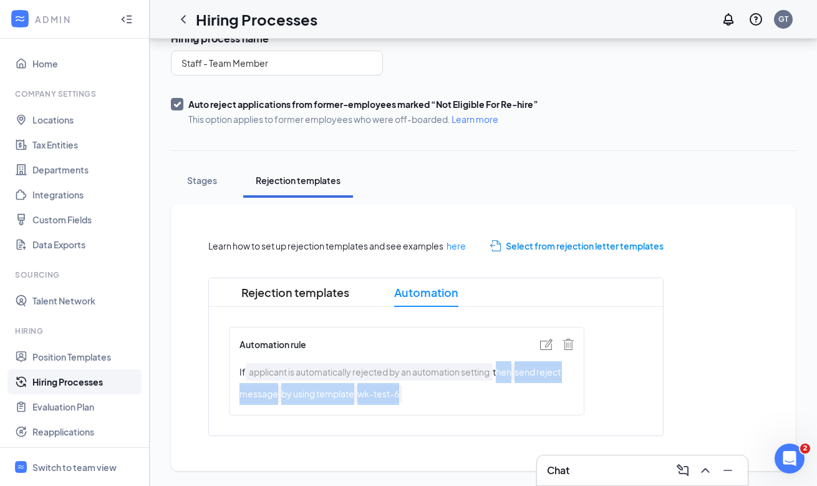
drag, startPoint x: 500, startPoint y: 369, endPoint x: 502, endPoint y: 401, distance: 32.5
click at [502, 401] on p "If applicant is automatically rejected by an automation setting then send rejec…" at bounding box center [406, 383] width 334 height 44
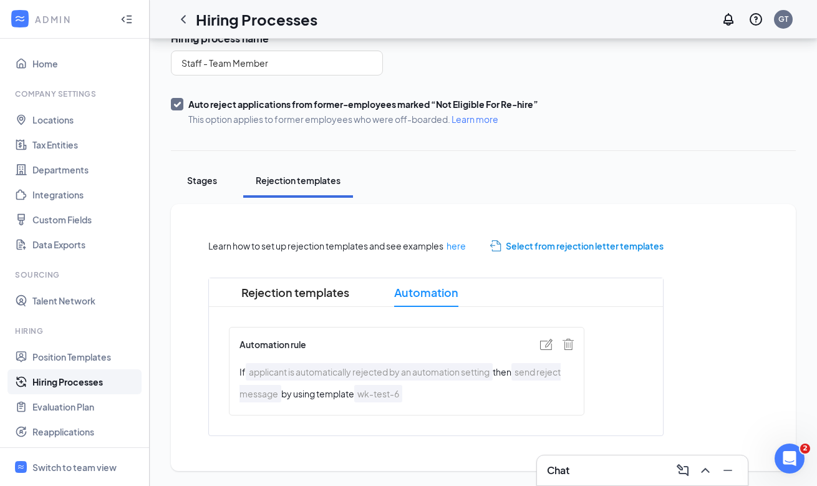
click at [215, 178] on div "Stages" at bounding box center [201, 180] width 37 height 12
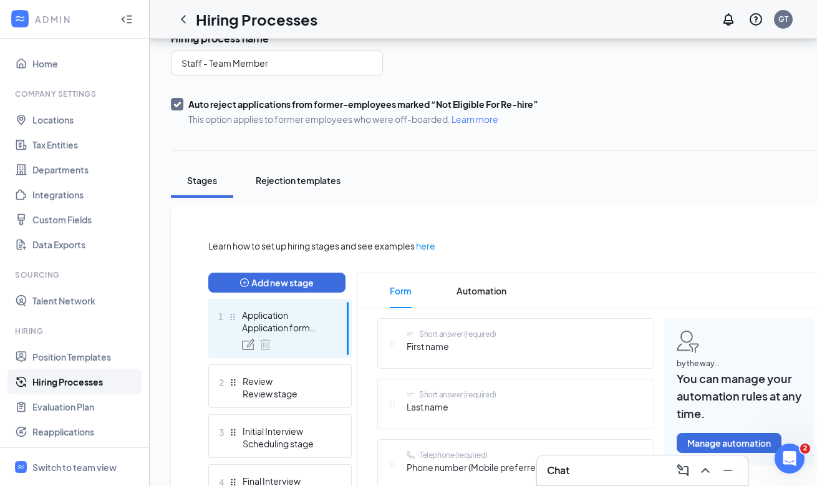
click at [297, 170] on button "Rejection templates" at bounding box center [298, 180] width 110 height 34
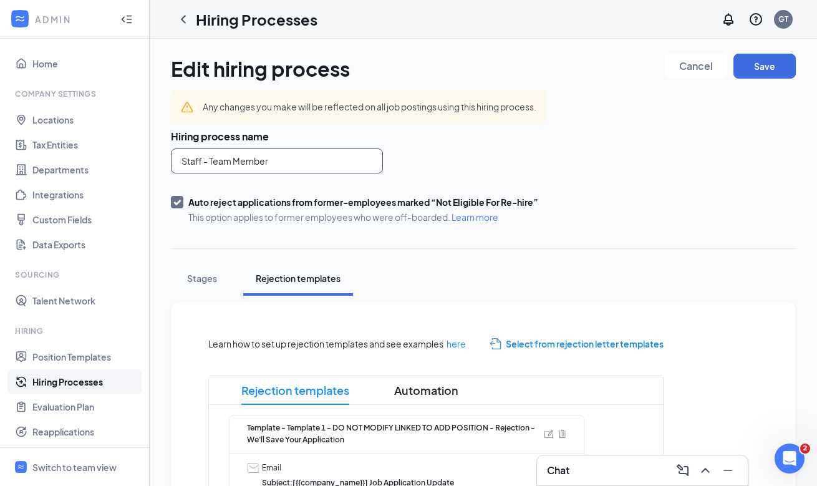
click at [296, 155] on input "Staff - Team Member" at bounding box center [277, 160] width 212 height 25
click at [307, 117] on div "Any changes you make will be reflected on all job postings using this hiring pr…" at bounding box center [358, 107] width 375 height 34
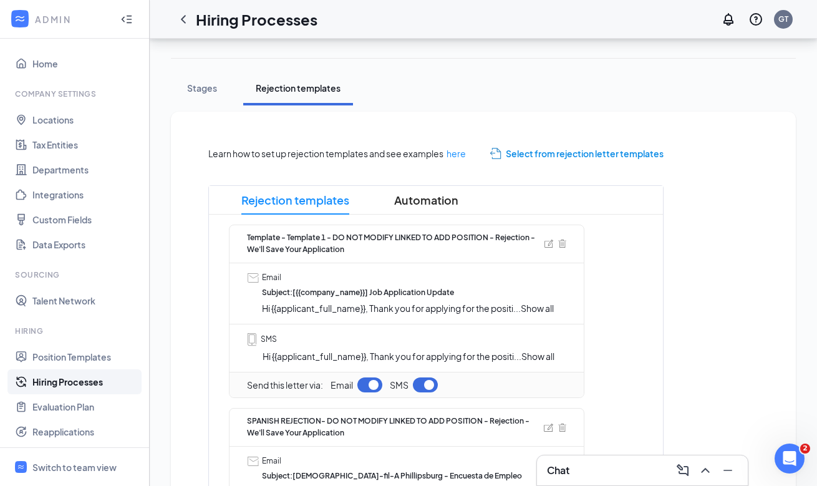
scroll to position [201, 0]
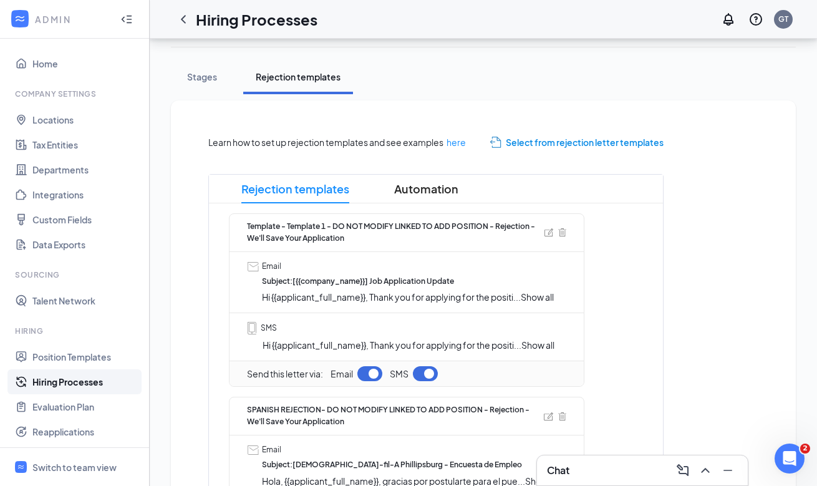
click at [539, 348] on span "Show all" at bounding box center [537, 344] width 33 height 11
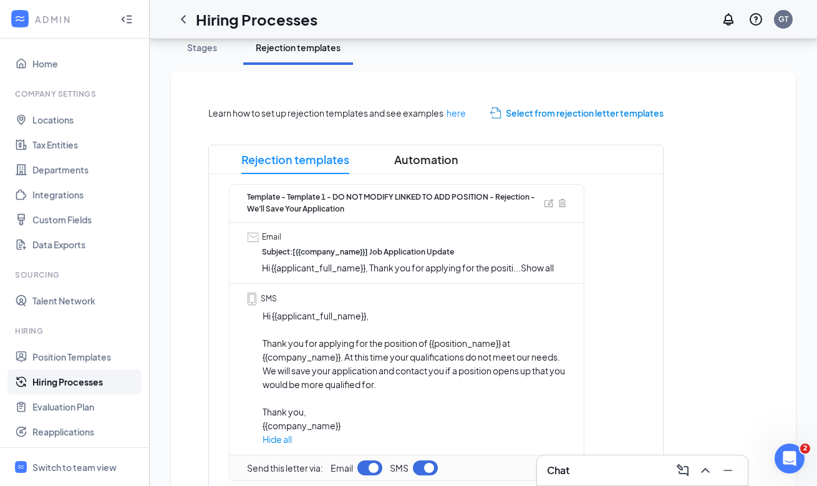
scroll to position [232, 0]
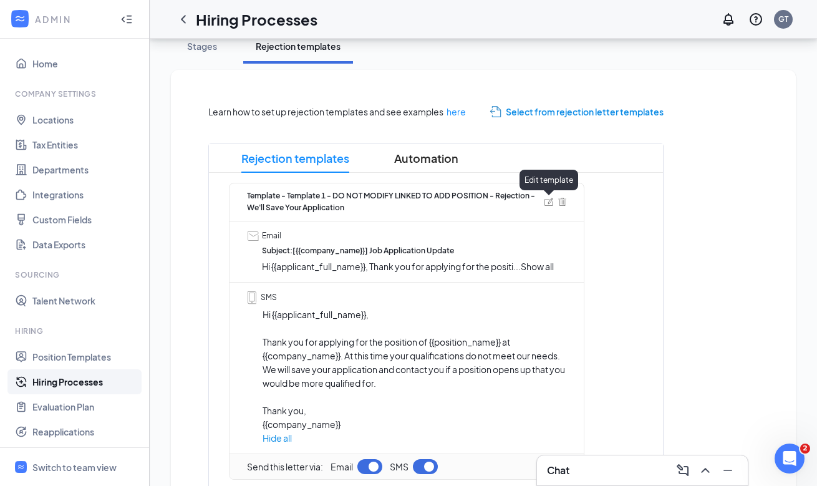
click at [547, 198] on img at bounding box center [548, 202] width 9 height 8
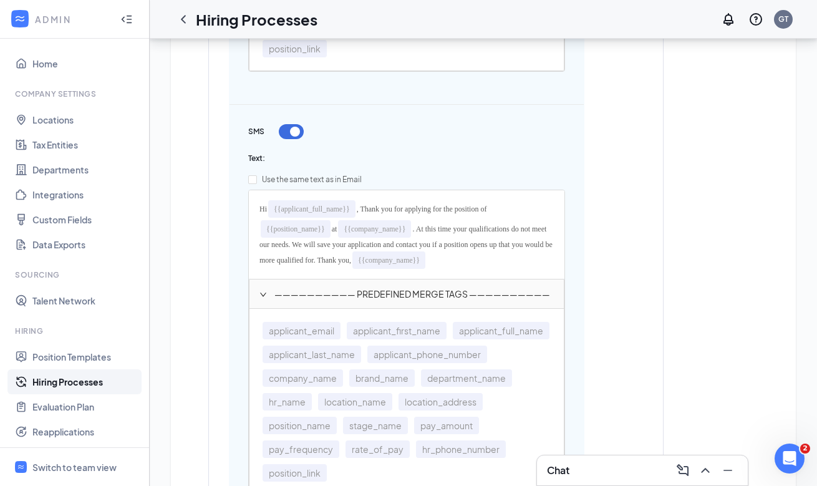
scroll to position [926, 0]
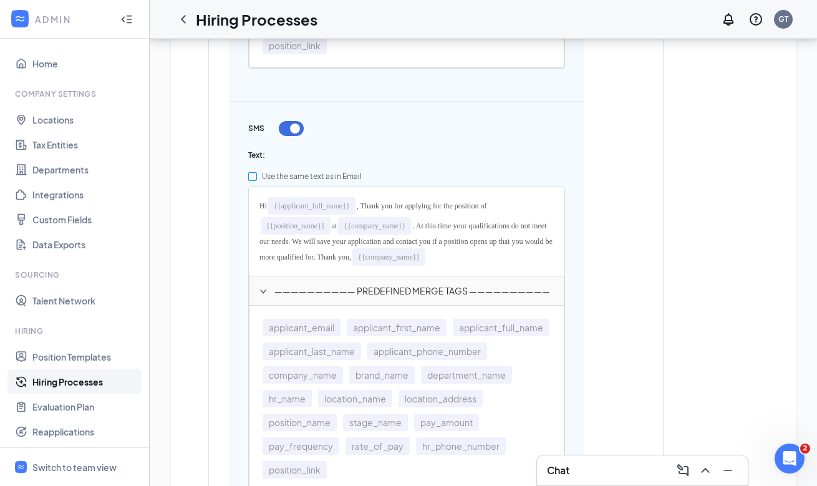
click at [339, 170] on label "Use the same text as in Email" at bounding box center [406, 176] width 317 height 20
click at [257, 172] on input "Use the same text as in Email" at bounding box center [252, 176] width 9 height 9
checkbox input "true"
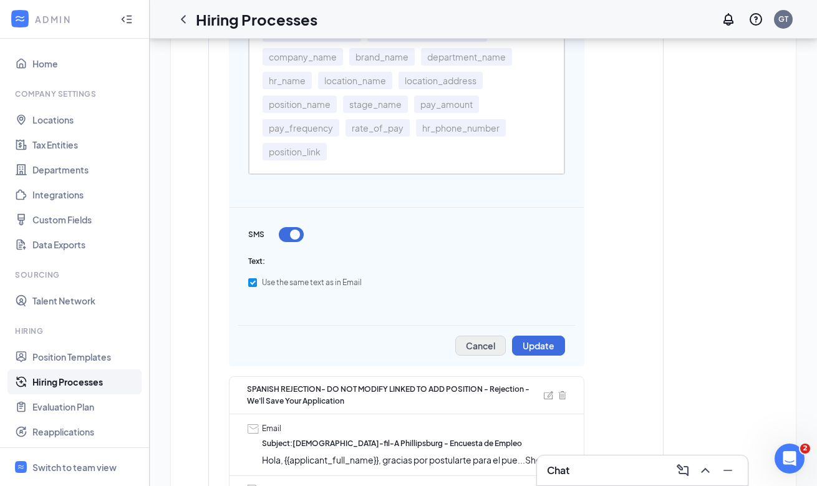
scroll to position [879, 0]
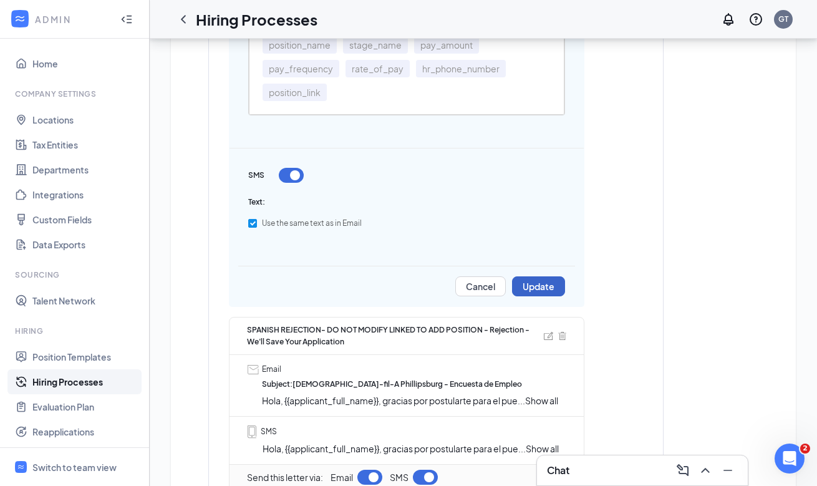
click at [550, 284] on button "Update" at bounding box center [538, 286] width 53 height 20
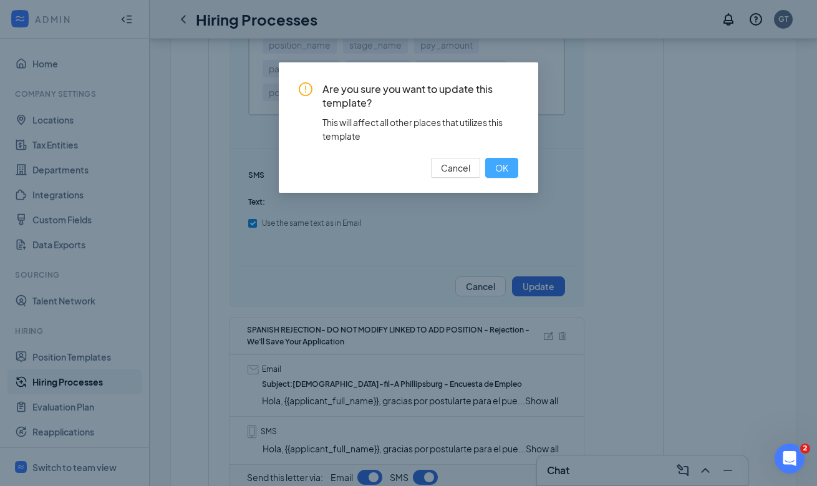
click at [509, 168] on button "OK" at bounding box center [501, 168] width 33 height 20
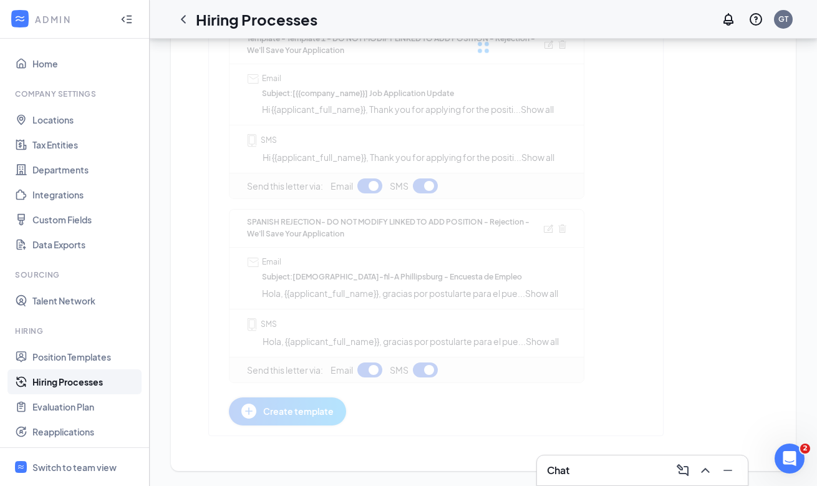
scroll to position [295, 0]
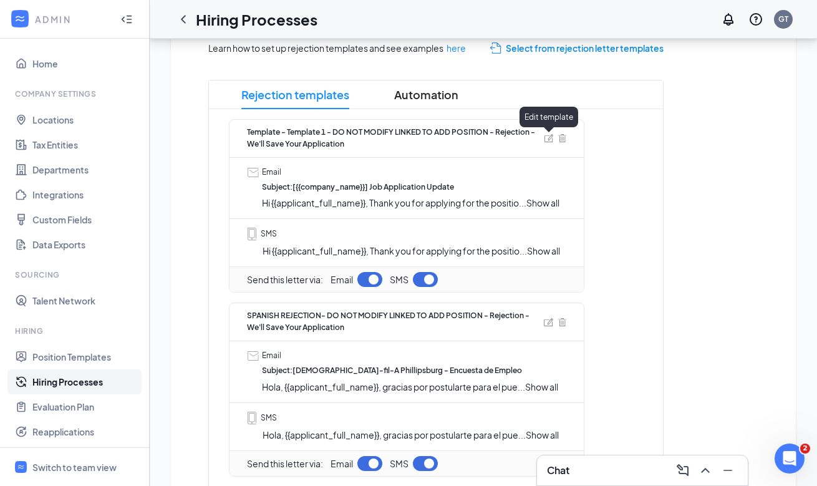
click at [547, 138] on img at bounding box center [548, 138] width 9 height 8
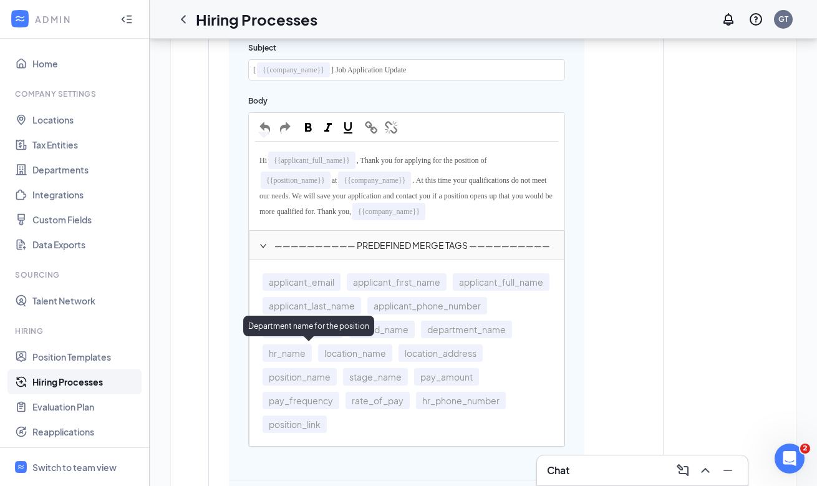
scroll to position [401, 0]
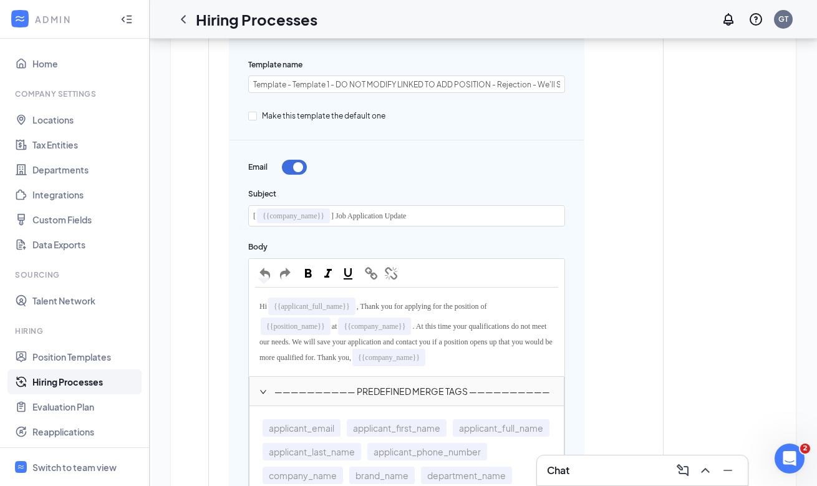
click at [353, 213] on span "] Job Application Update" at bounding box center [368, 215] width 75 height 9
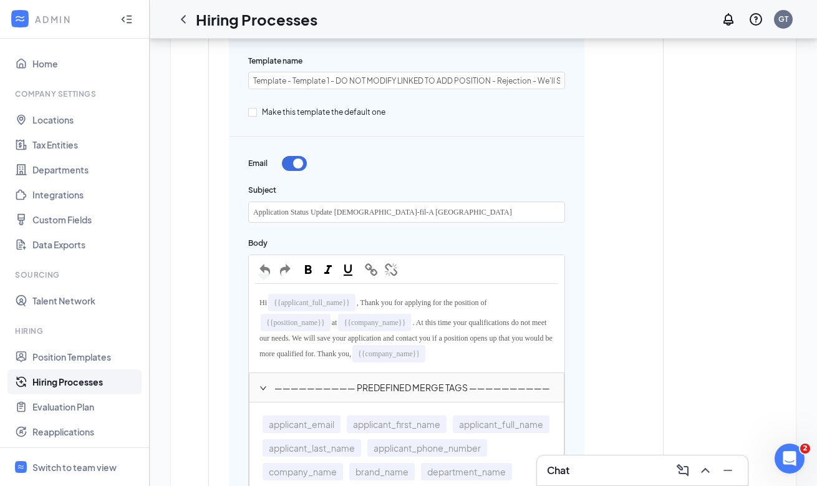
click at [394, 208] on span "Application Status Update Chick-fil-A Phillipsburg" at bounding box center [382, 212] width 259 height 9
click at [395, 208] on span "Application Status Update Chick-fil-A Phillipsburg" at bounding box center [382, 212] width 259 height 9
copy span "Application Status Update Chick-fil-A Phillipsburg"
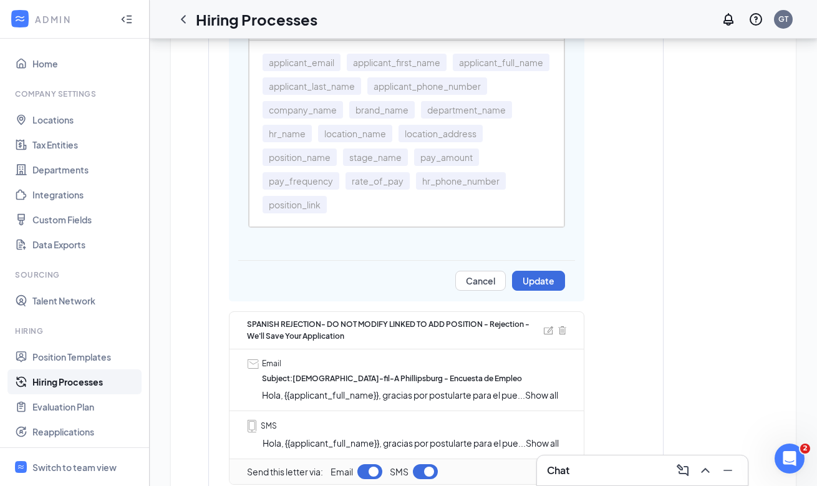
scroll to position [1232, 0]
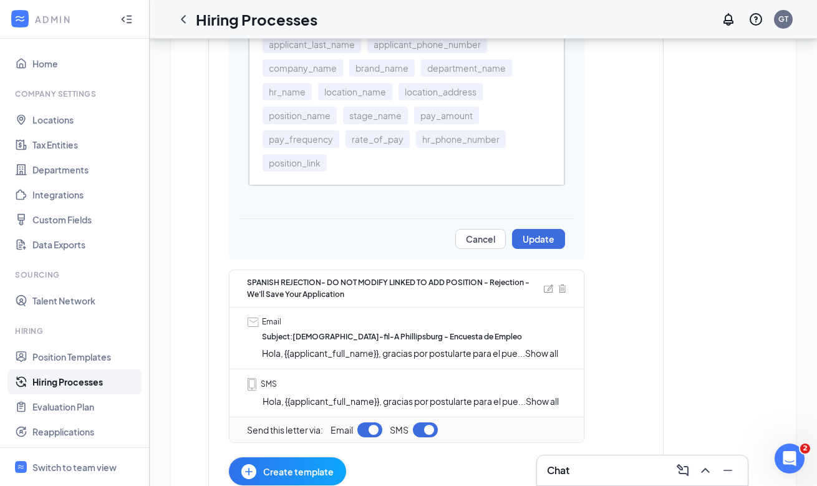
click at [539, 249] on div "Cancel Update" at bounding box center [406, 239] width 317 height 40
click at [539, 245] on button "Update" at bounding box center [538, 239] width 53 height 20
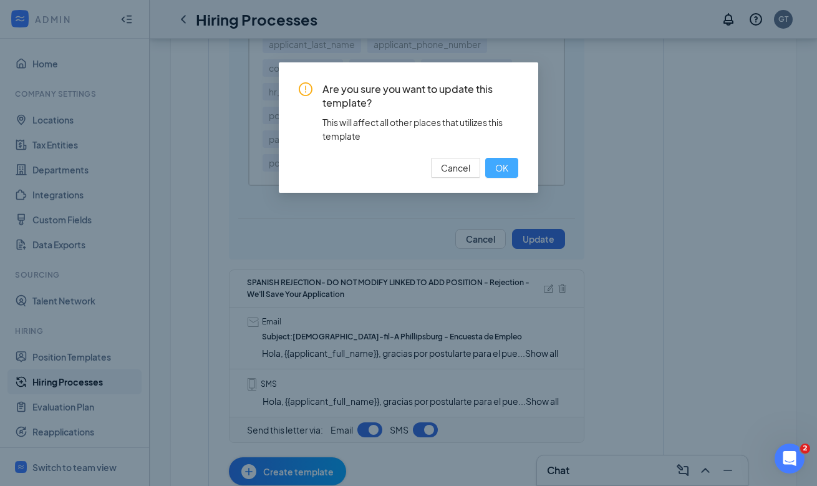
click at [504, 171] on span "OK" at bounding box center [501, 168] width 13 height 14
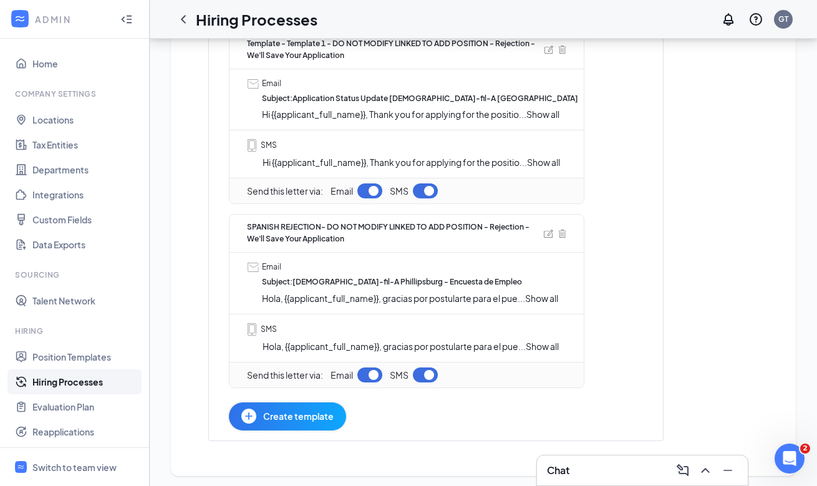
scroll to position [387, 0]
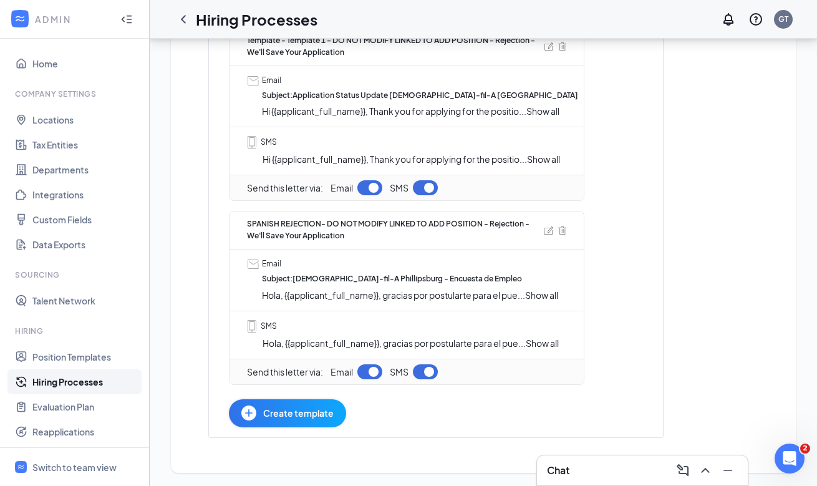
click at [549, 158] on span "Show all" at bounding box center [543, 158] width 33 height 11
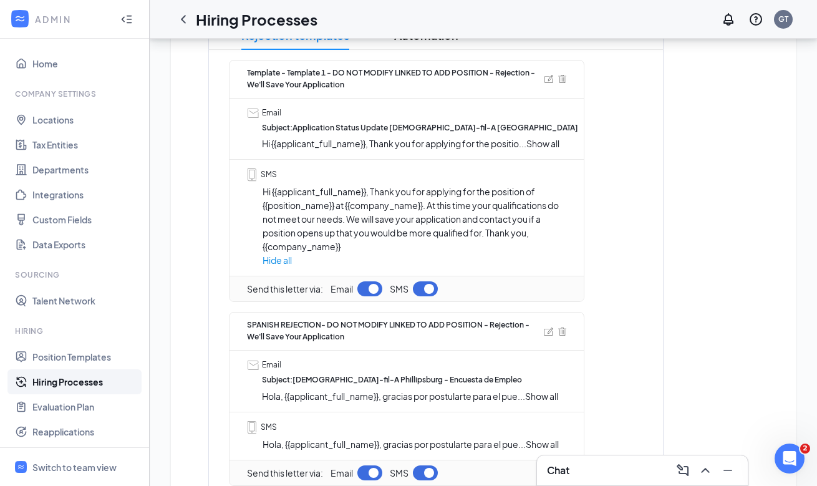
scroll to position [335, 0]
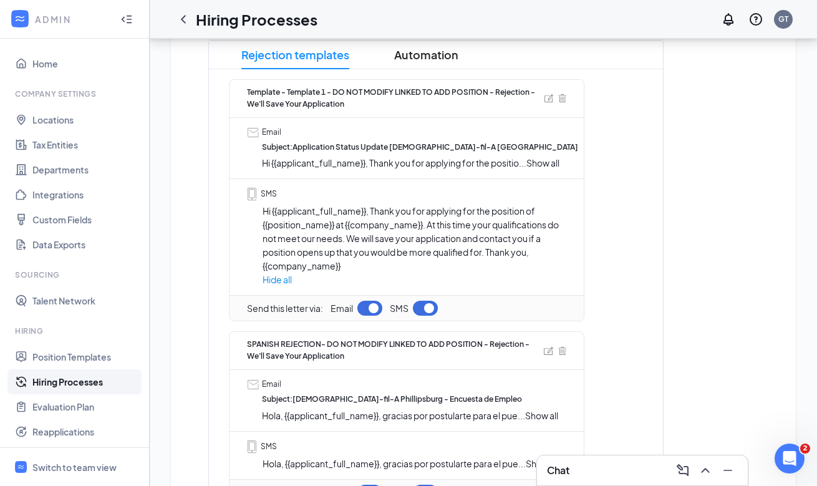
click at [488, 148] on span "Subject : Application Status Update Chick-fil-A Phillipsburg" at bounding box center [420, 148] width 316 height 12
click at [552, 160] on span "Show all" at bounding box center [542, 162] width 33 height 11
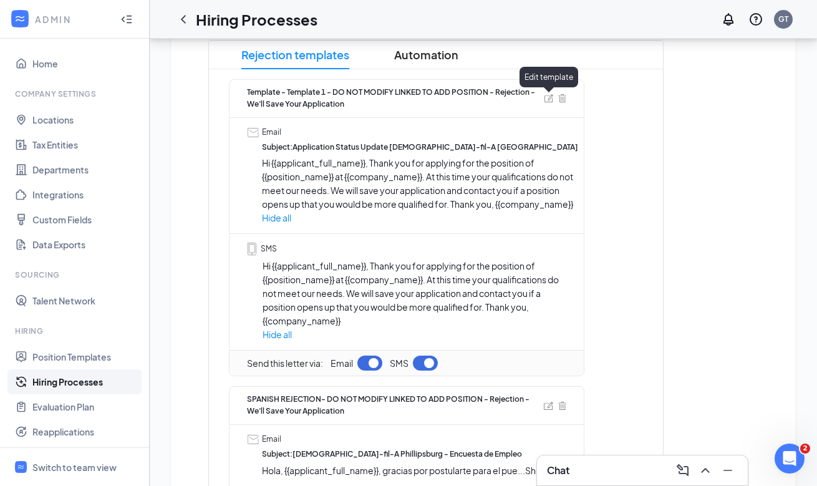
click at [547, 96] on img at bounding box center [548, 98] width 9 height 8
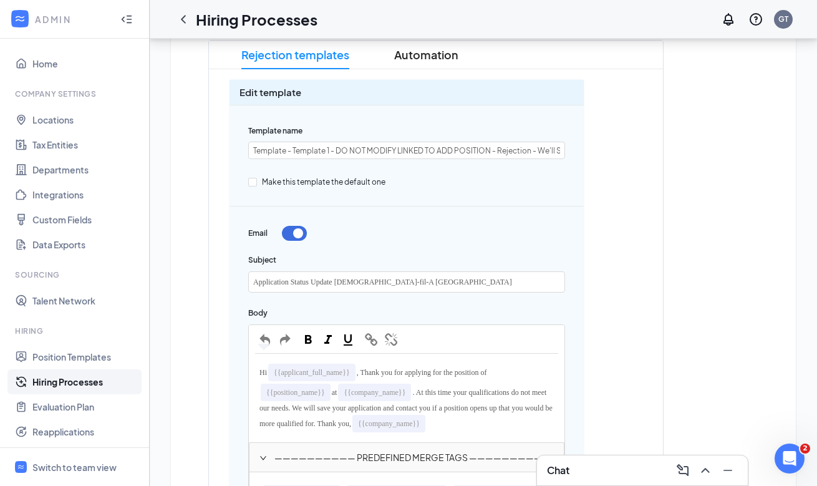
click at [441, 370] on span ", Thank you for applying for the position of" at bounding box center [422, 372] width 130 height 9
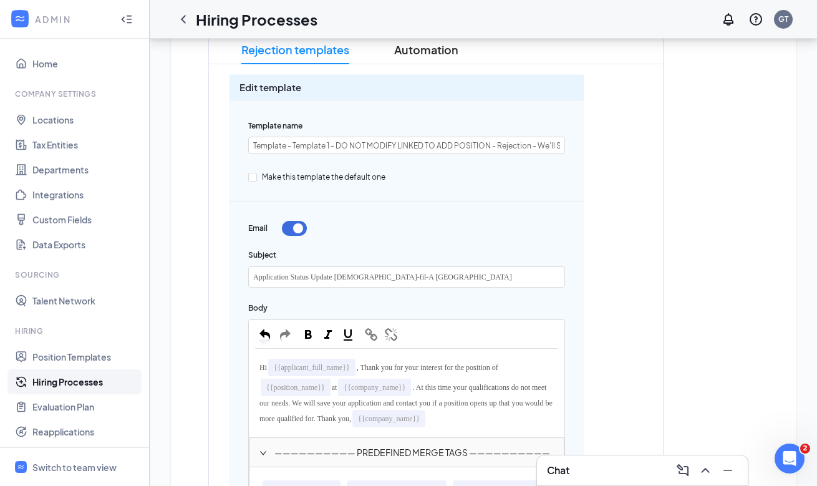
scroll to position [341, 0]
click at [428, 385] on span ". At this time your qualifications do not meet our needs. We will save your app…" at bounding box center [406, 402] width 295 height 40
click at [425, 388] on div "Hi {{applicant_full_name}} , Thank you for your interest for the position of {{…" at bounding box center [406, 392] width 303 height 76
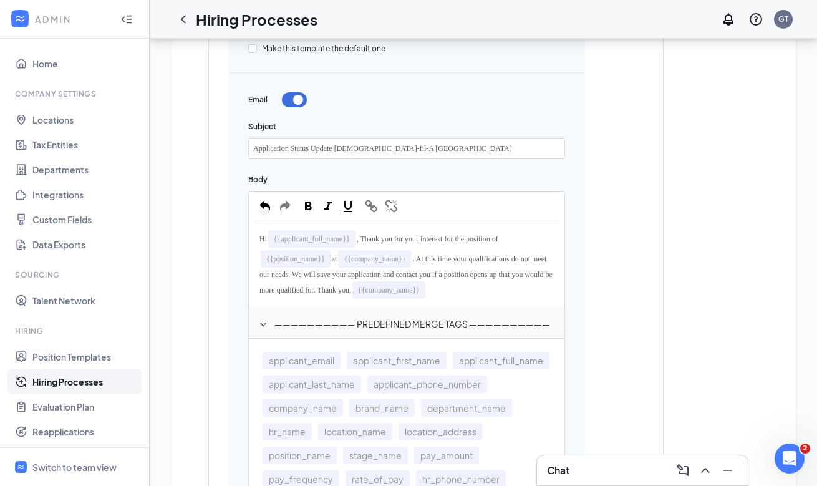
scroll to position [509, 0]
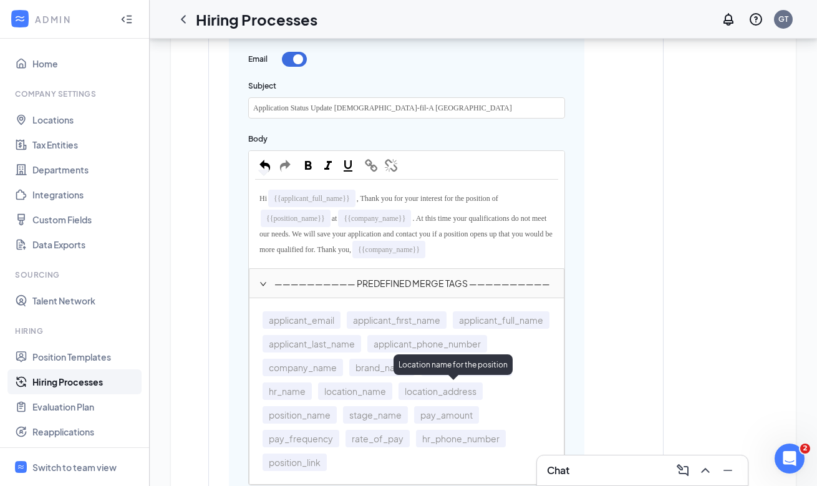
click at [392, 395] on span "location_name" at bounding box center [355, 390] width 74 height 17
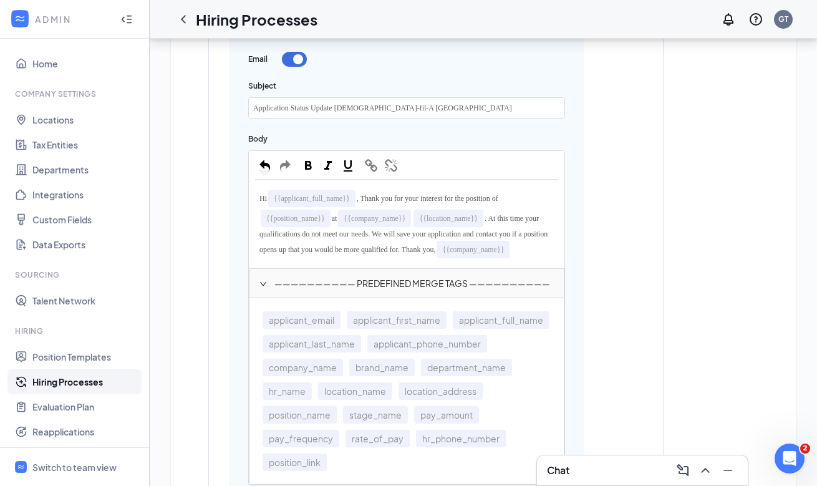
click at [341, 256] on div "Hi {{applicant_full_name}} , Thank you for your interest for the position of {{…" at bounding box center [406, 224] width 303 height 76
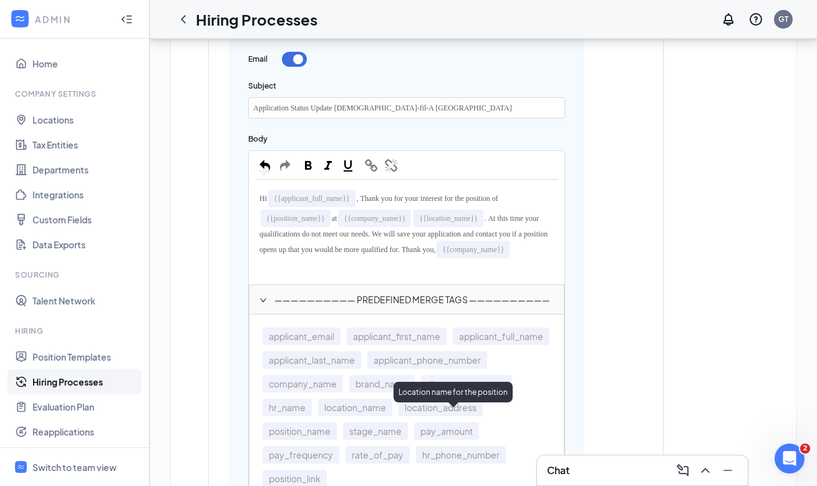
click at [392, 413] on span "location_name" at bounding box center [355, 406] width 74 height 17
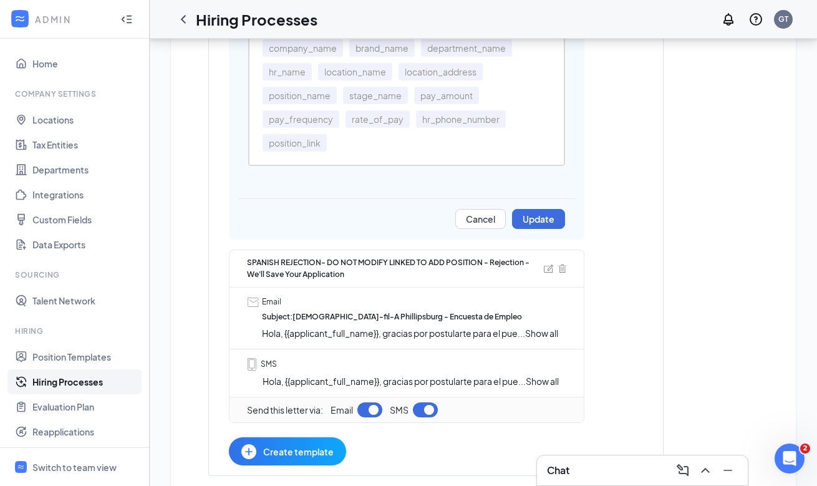
scroll to position [1279, 0]
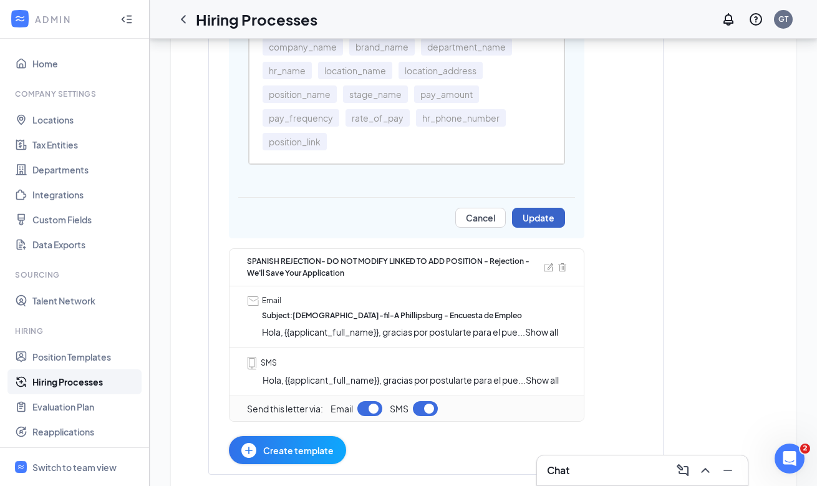
click at [529, 228] on button "Update" at bounding box center [538, 218] width 53 height 20
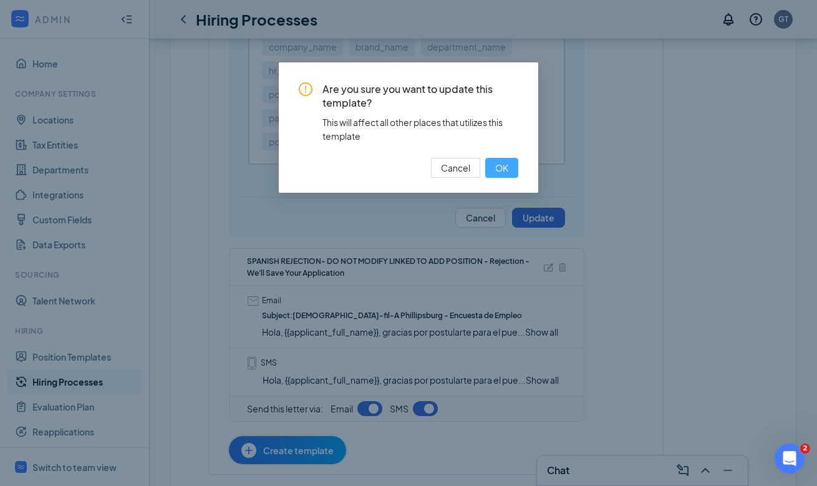
click at [506, 170] on span "OK" at bounding box center [501, 168] width 13 height 14
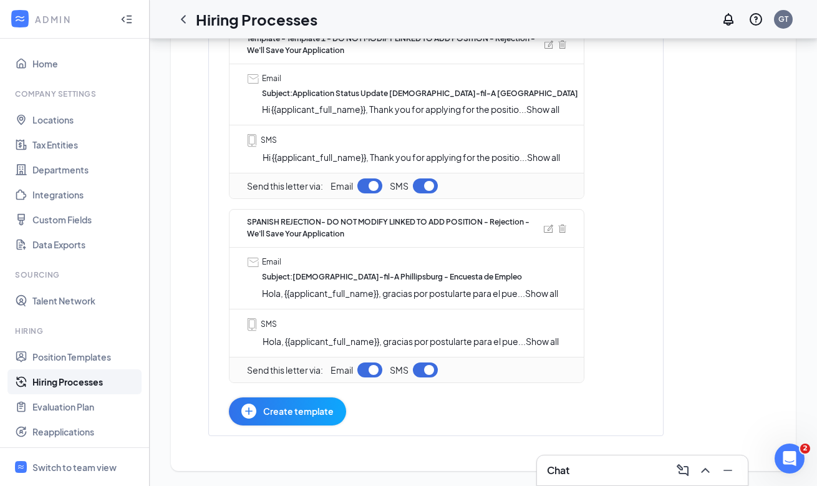
scroll to position [353, 0]
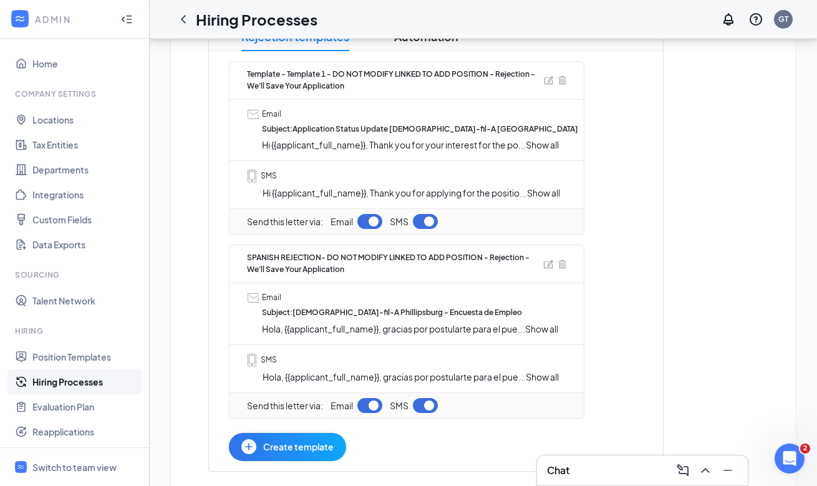
click at [545, 268] on img at bounding box center [548, 264] width 9 height 8
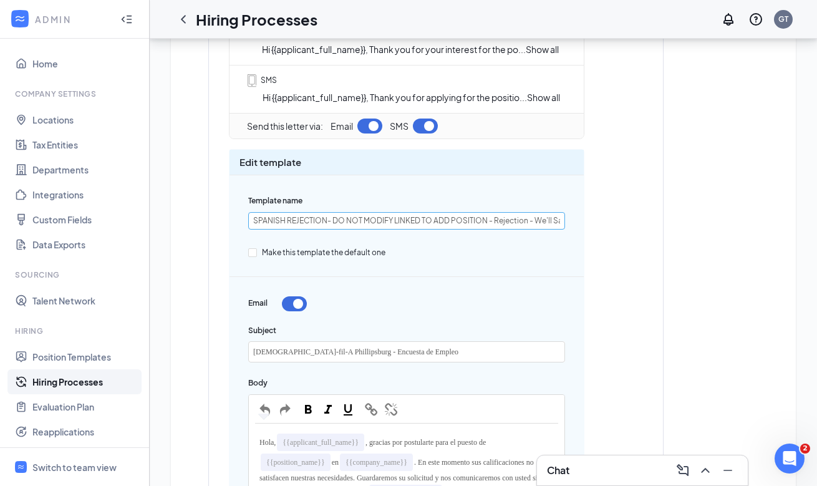
scroll to position [451, 0]
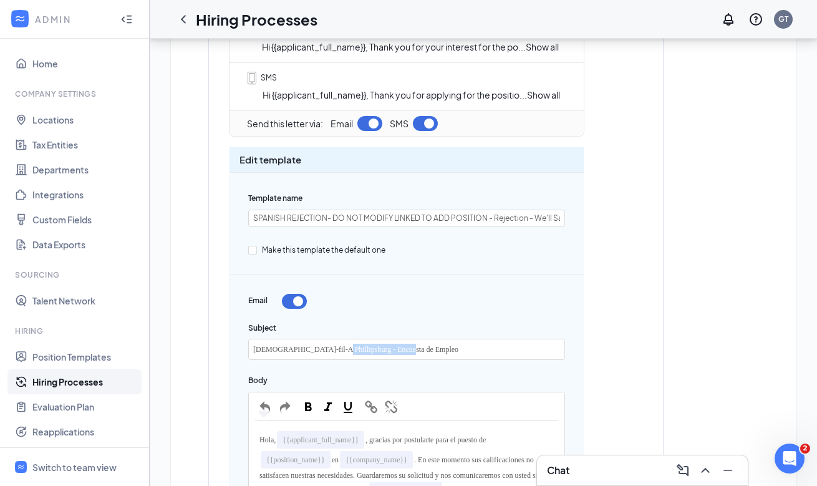
drag, startPoint x: 449, startPoint y: 362, endPoint x: 331, endPoint y: 359, distance: 118.5
click at [331, 359] on div "Chick-fil-A Phillipsburg - Encuesta de Empleo" at bounding box center [406, 349] width 315 height 20
click at [331, 353] on span "Chick-fil-A Phillipsburg - Encuesta de Empleo" at bounding box center [355, 349] width 205 height 9
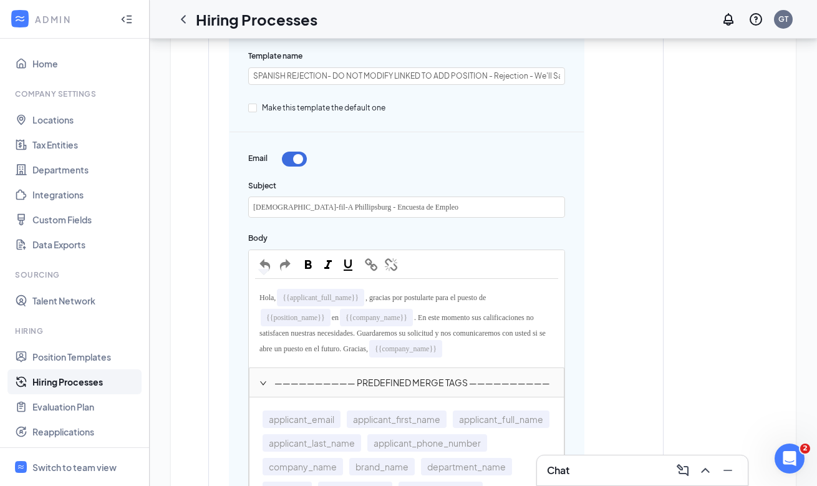
scroll to position [594, 0]
click at [413, 325] on span "{{company_name}}" at bounding box center [376, 316] width 73 height 17
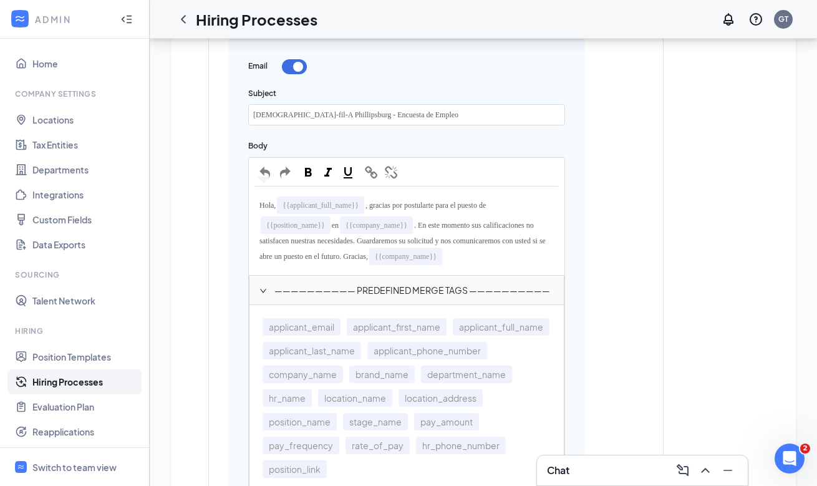
scroll to position [690, 0]
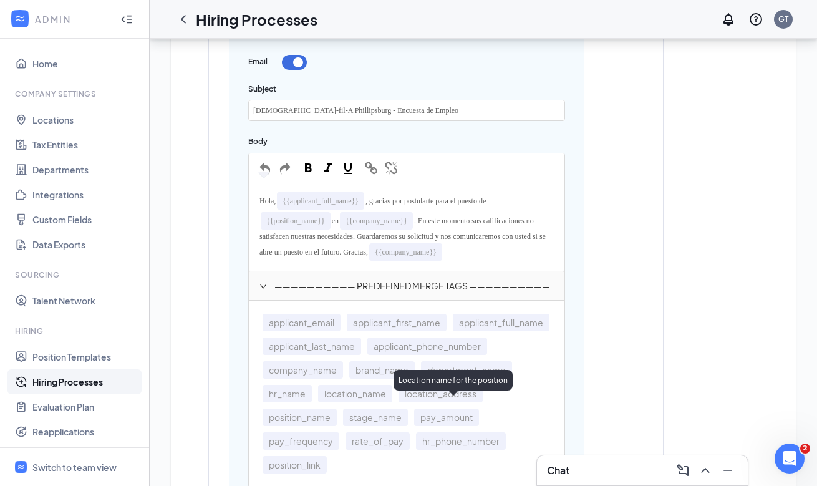
click at [392, 402] on span "location_name" at bounding box center [355, 393] width 74 height 17
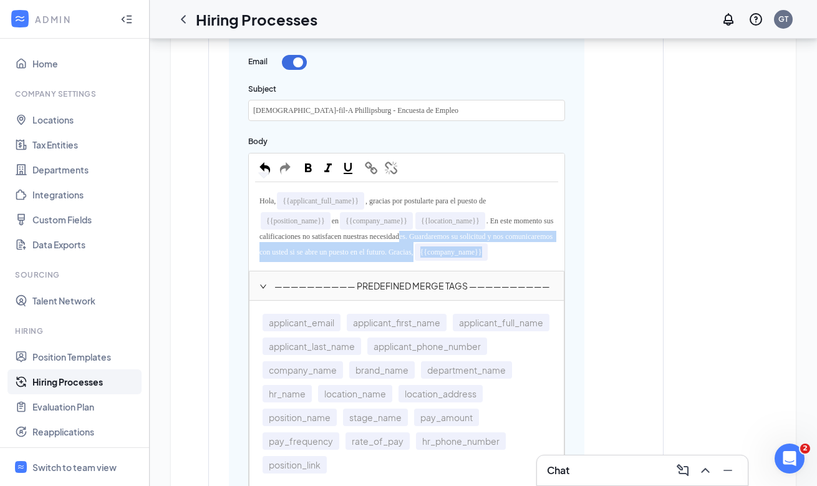
drag, startPoint x: 436, startPoint y: 280, endPoint x: 456, endPoint y: 254, distance: 32.4
click at [457, 254] on div "Hola, {{applicant_full_name}} , gracias por postularte para el puesto de {{posi…" at bounding box center [406, 226] width 303 height 76
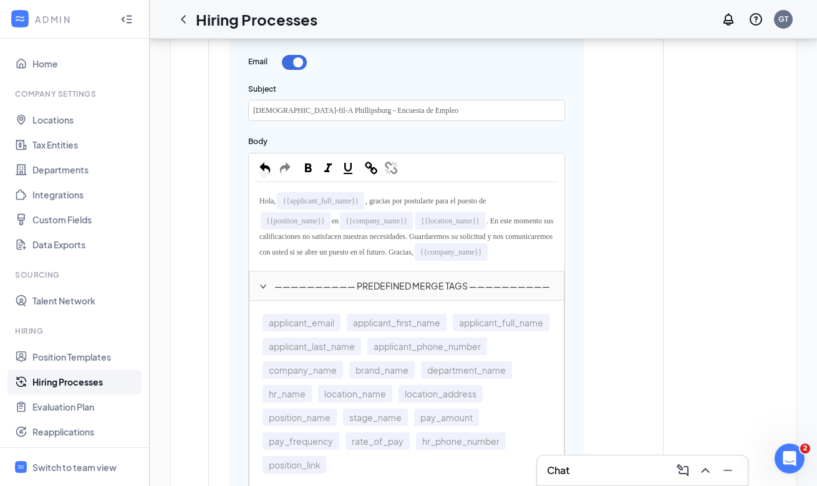
click at [458, 264] on div "Hola, {{applicant_full_name}} , gracias por postularte para el puesto de {{posi…" at bounding box center [406, 226] width 303 height 76
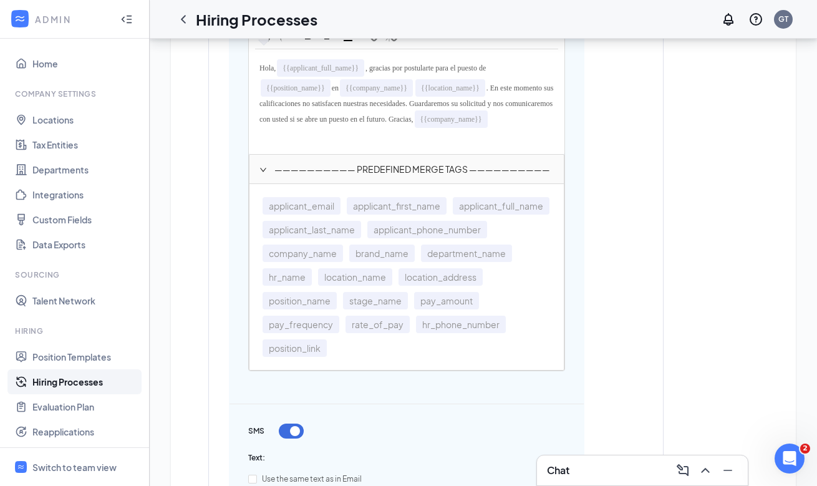
scroll to position [878, 0]
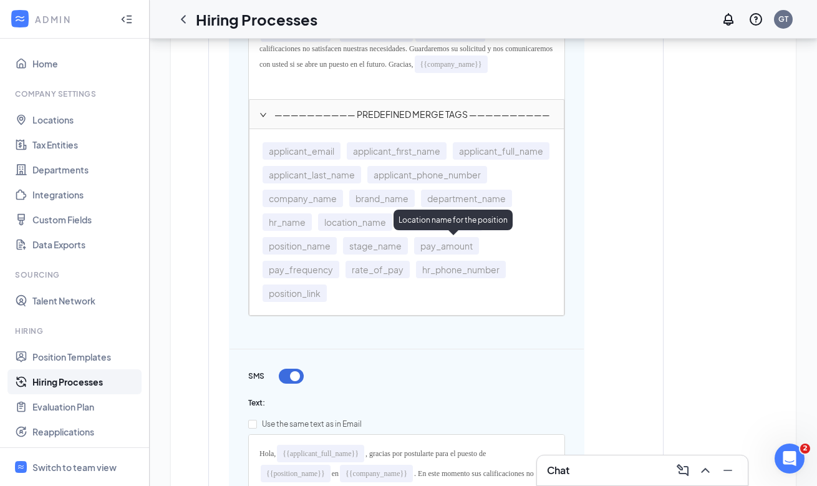
click at [392, 231] on span "location_name" at bounding box center [355, 221] width 74 height 17
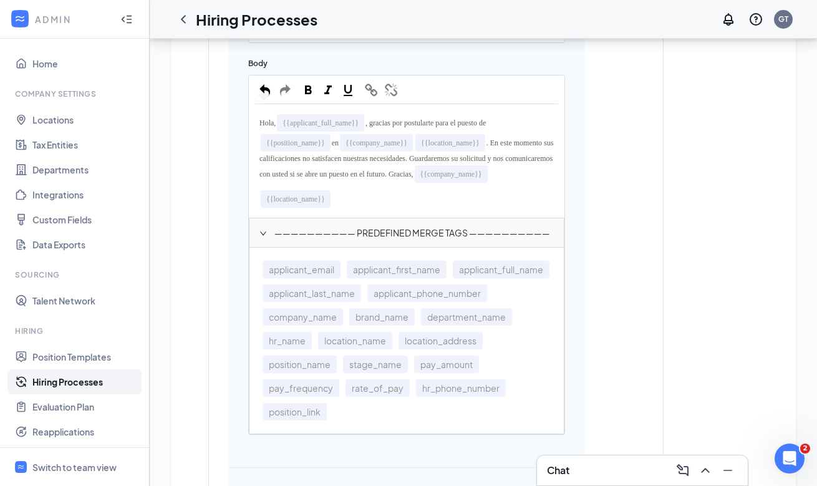
scroll to position [756, 0]
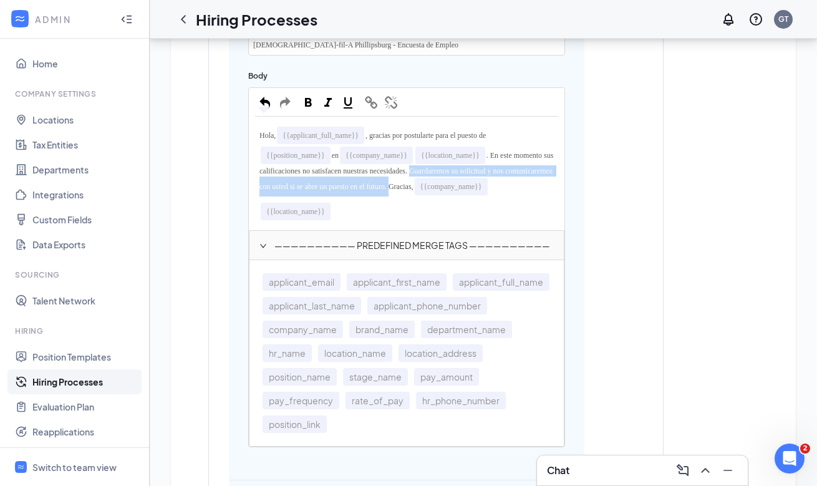
drag, startPoint x: 470, startPoint y: 186, endPoint x: 505, endPoint y: 199, distance: 37.3
click at [505, 191] on span ". En este momento sus calificaciones no satisfacen nuestras necesidades. Guarda…" at bounding box center [406, 171] width 295 height 40
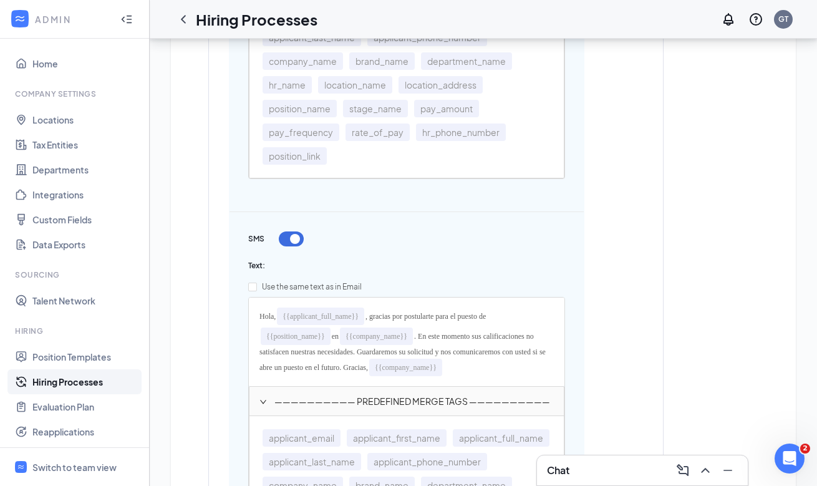
scroll to position [1126, 0]
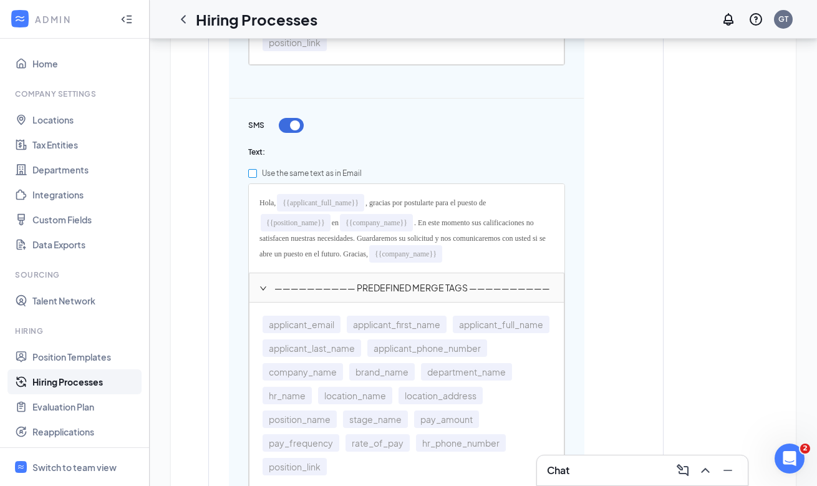
click at [282, 178] on span "Use the same text as in Email" at bounding box center [312, 172] width 110 height 9
click at [257, 178] on input "Use the same text as in Email" at bounding box center [252, 173] width 9 height 9
checkbox input "true"
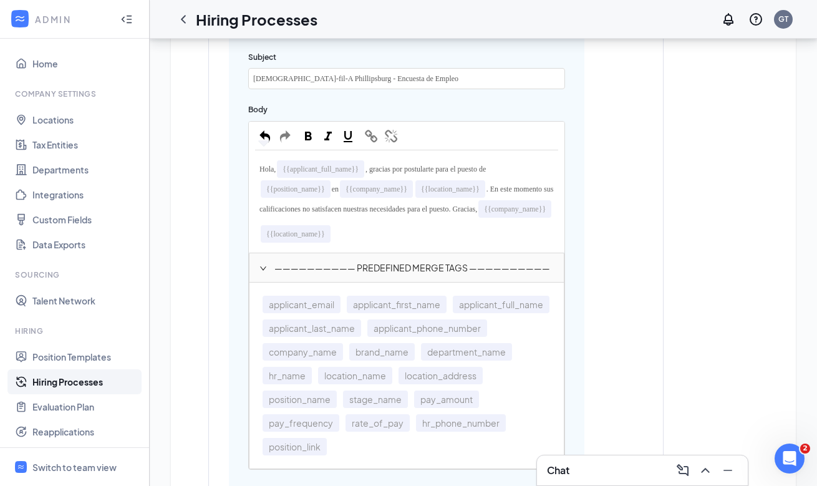
scroll to position [1024, 0]
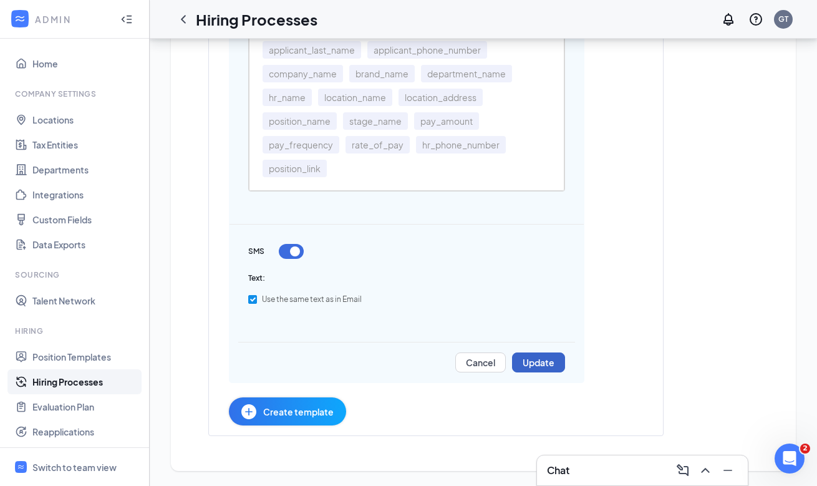
click at [554, 358] on button "Update" at bounding box center [538, 362] width 53 height 20
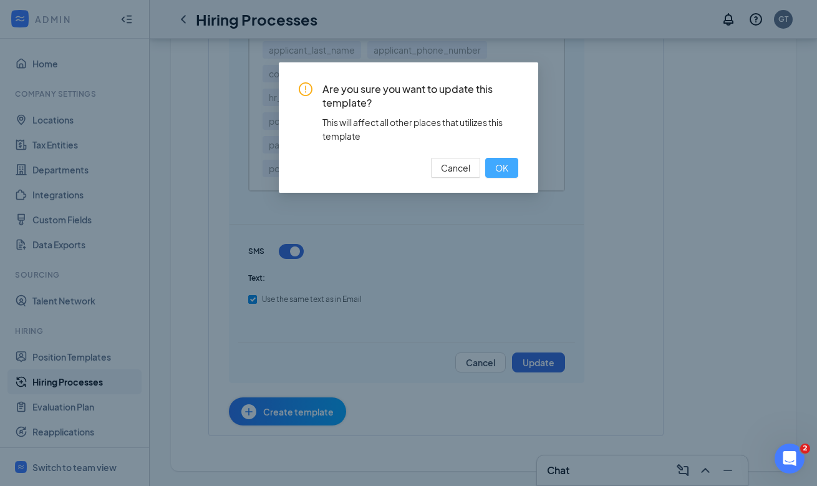
click at [492, 173] on button "OK" at bounding box center [501, 168] width 33 height 20
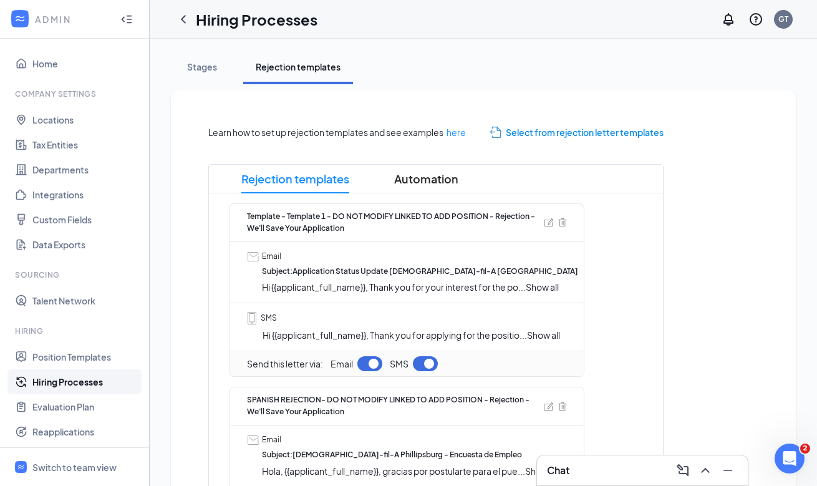
scroll to position [0, 0]
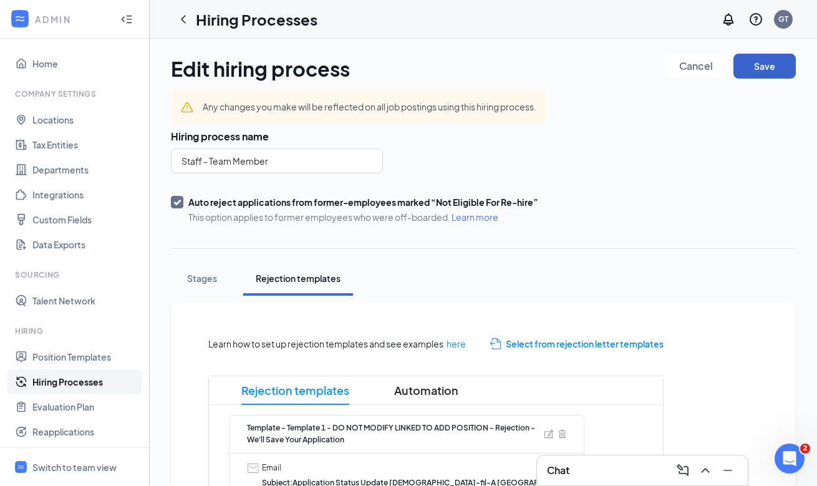
click at [752, 70] on button "Save" at bounding box center [764, 66] width 62 height 25
click at [785, 69] on button "Save" at bounding box center [764, 66] width 62 height 25
